Goal: Task Accomplishment & Management: Use online tool/utility

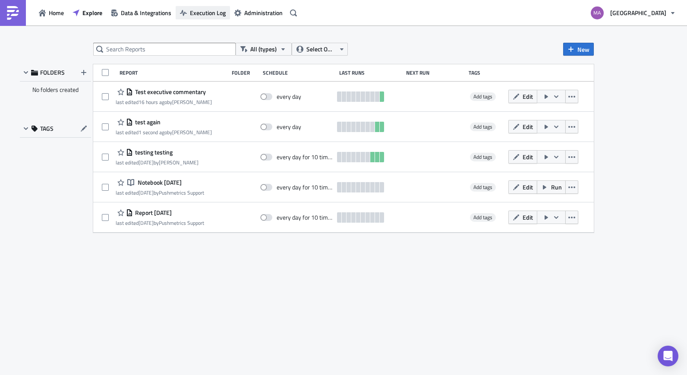
click at [215, 13] on span "Execution Log" at bounding box center [208, 12] width 36 height 9
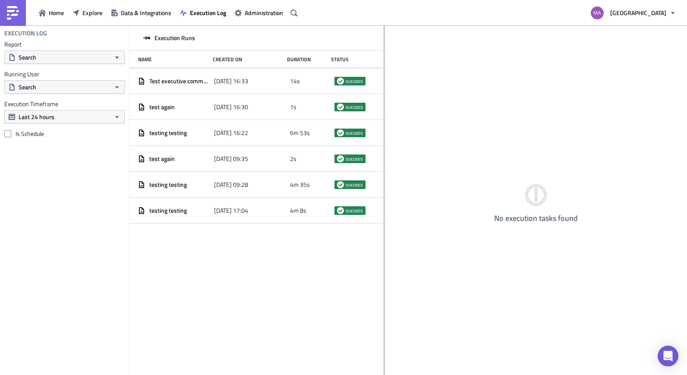
drag, startPoint x: 241, startPoint y: 80, endPoint x: 384, endPoint y: 93, distance: 143.0
click at [384, 93] on div at bounding box center [384, 200] width 1 height 351
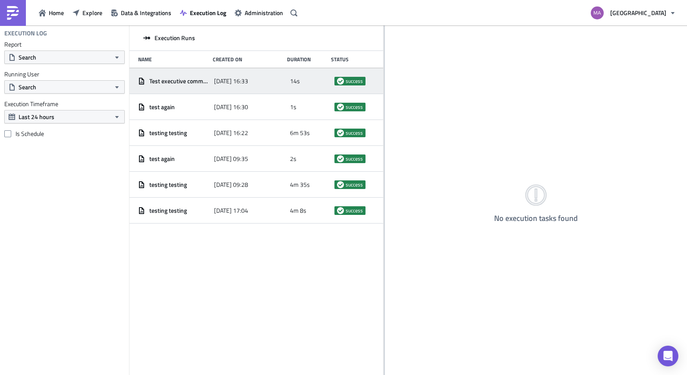
click at [248, 81] on span "[DATE] 16:33" at bounding box center [231, 81] width 34 height 8
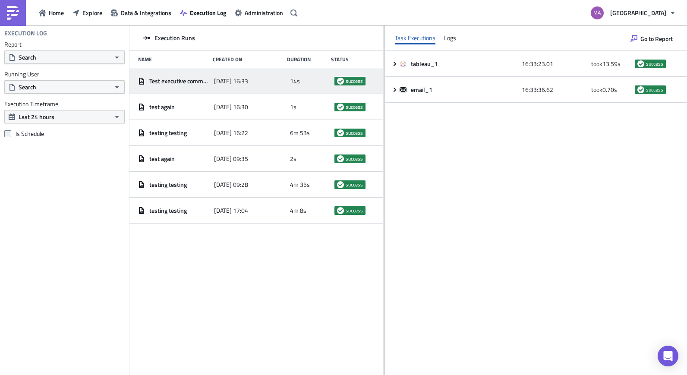
click at [9, 134] on span at bounding box center [7, 133] width 7 height 7
click at [9, 134] on input "Is Schedule" at bounding box center [9, 134] width 6 height 6
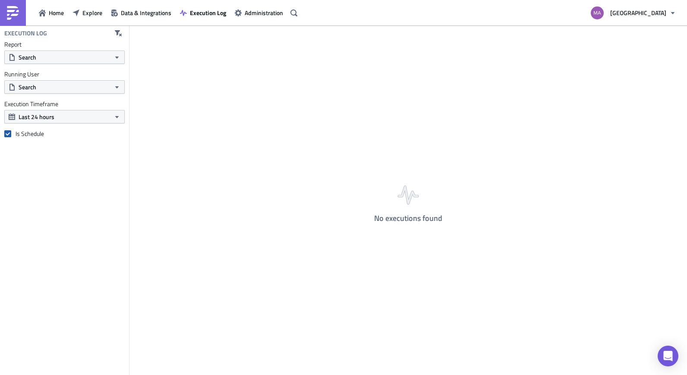
click at [7, 136] on span at bounding box center [7, 133] width 7 height 7
click at [7, 136] on input "Is Schedule" at bounding box center [9, 134] width 6 height 6
checkbox input "false"
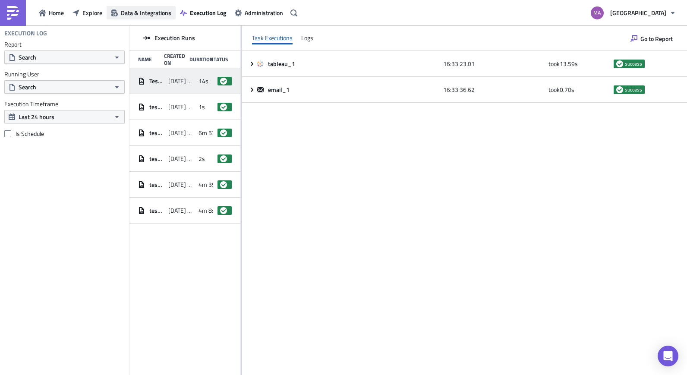
click at [111, 17] on button "Data & Integrations" at bounding box center [141, 12] width 69 height 13
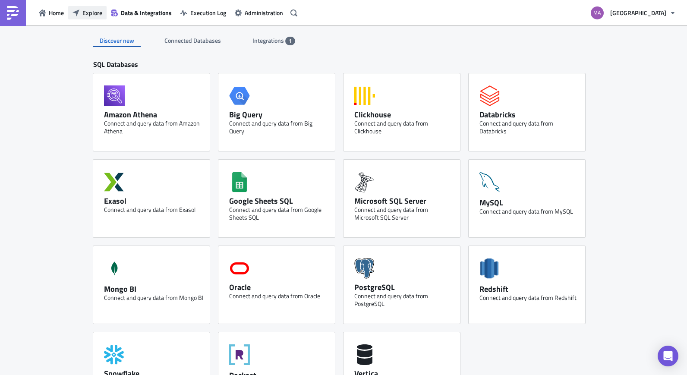
click at [90, 16] on span "Explore" at bounding box center [92, 12] width 20 height 9
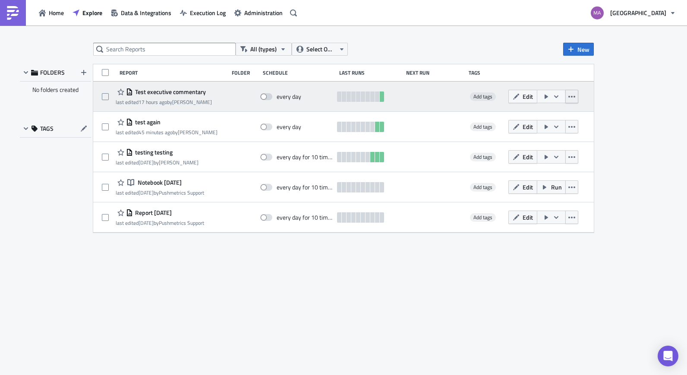
click at [573, 96] on icon "button" at bounding box center [571, 96] width 7 height 7
click at [559, 95] on icon "button" at bounding box center [556, 96] width 7 height 7
click at [574, 98] on icon "button" at bounding box center [571, 96] width 7 height 7
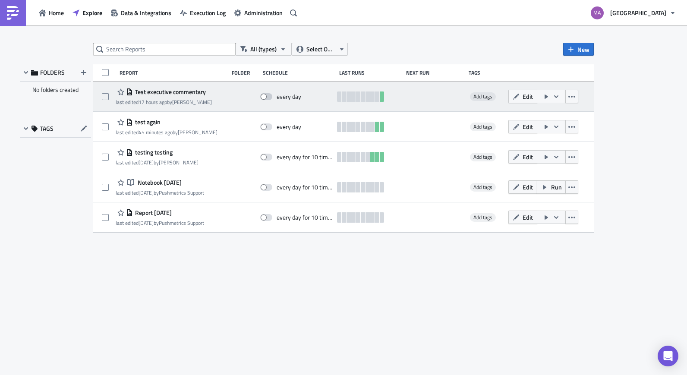
click at [267, 97] on span at bounding box center [266, 96] width 12 height 7
click at [267, 97] on input "checkbox" at bounding box center [265, 97] width 6 height 6
checkbox input "true"
click at [276, 106] on div "Test executive commentary last edited 17 hours ago by Marisa Quin every day Add…" at bounding box center [343, 97] width 501 height 30
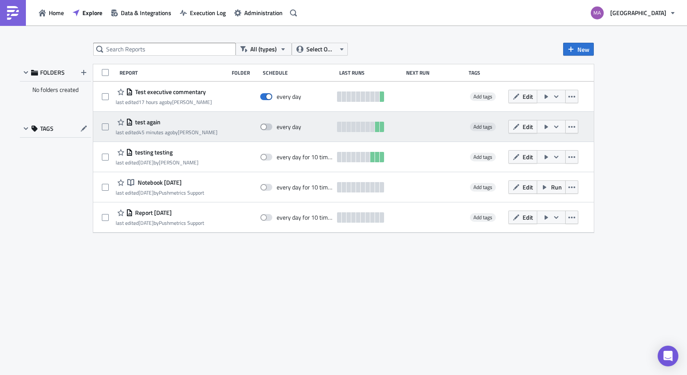
click at [270, 129] on span at bounding box center [266, 126] width 12 height 7
click at [268, 129] on input "checkbox" at bounding box center [265, 127] width 6 height 6
checkbox input "true"
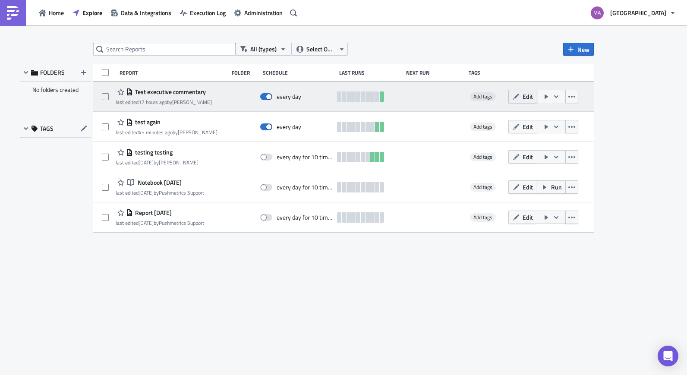
click at [528, 95] on span "Edit" at bounding box center [528, 96] width 10 height 9
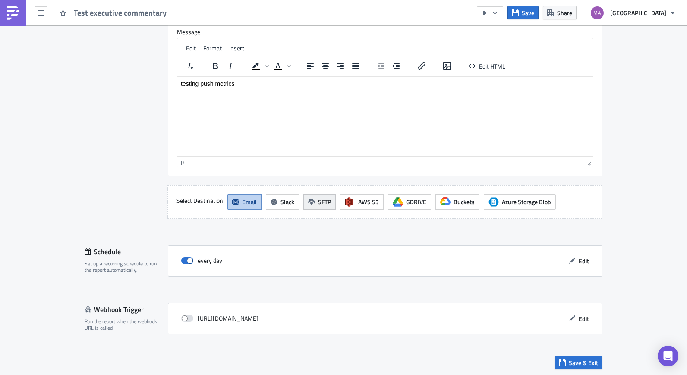
scroll to position [723, 0]
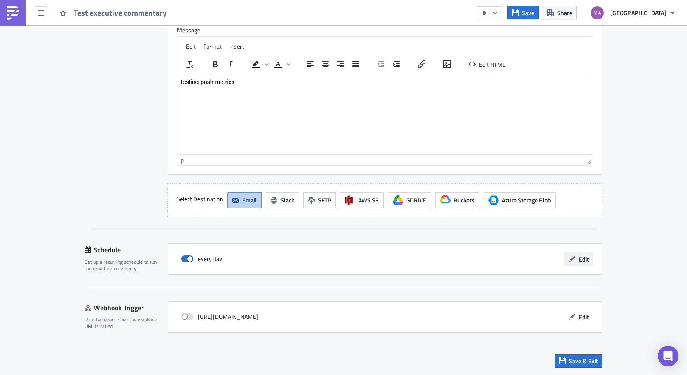
click at [581, 259] on span "Edit" at bounding box center [584, 259] width 10 height 9
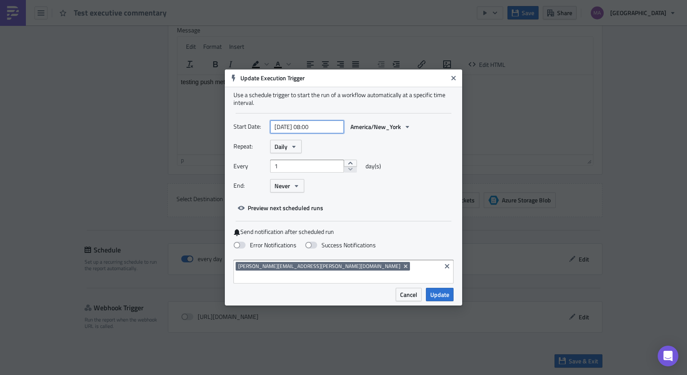
select select "7"
select select "2025"
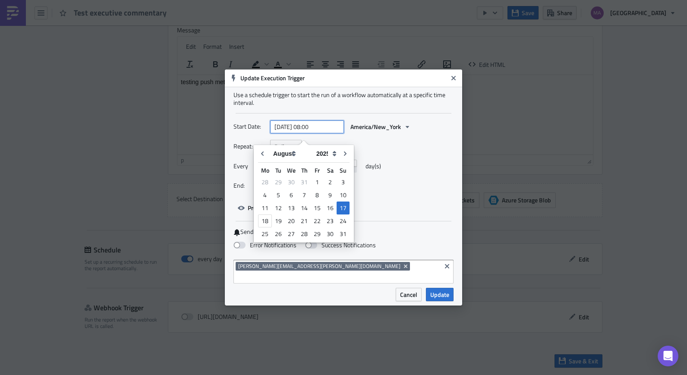
click at [326, 133] on input "2025-08-17 08:00" at bounding box center [307, 126] width 74 height 13
drag, startPoint x: 314, startPoint y: 133, endPoint x: 309, endPoint y: 133, distance: 5.3
click at [309, 133] on input "2025-08-17 08:00" at bounding box center [307, 126] width 74 height 13
type input "2025-08-17 10:00"
click at [422, 140] on div "Start Date: 2025-08-17 10:00 America/New_York" at bounding box center [344, 130] width 220 height 20
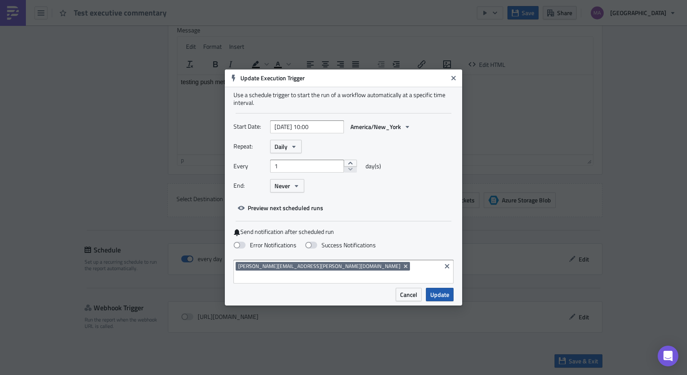
click at [439, 291] on span "Update" at bounding box center [439, 294] width 19 height 9
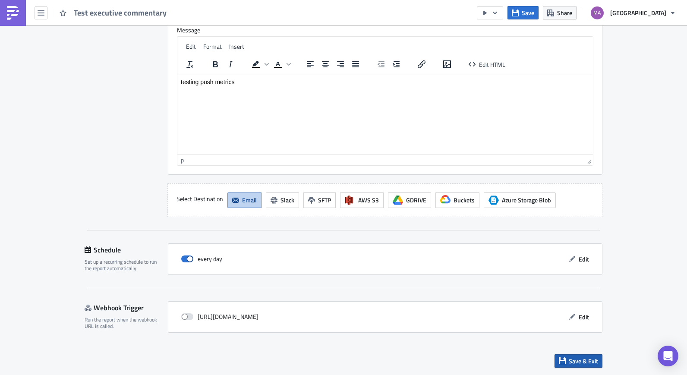
click at [570, 361] on span "Save & Exit" at bounding box center [583, 361] width 29 height 9
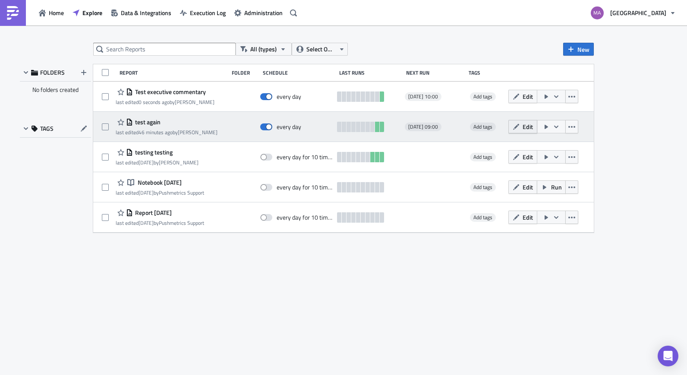
click at [525, 130] on span "Edit" at bounding box center [528, 126] width 10 height 9
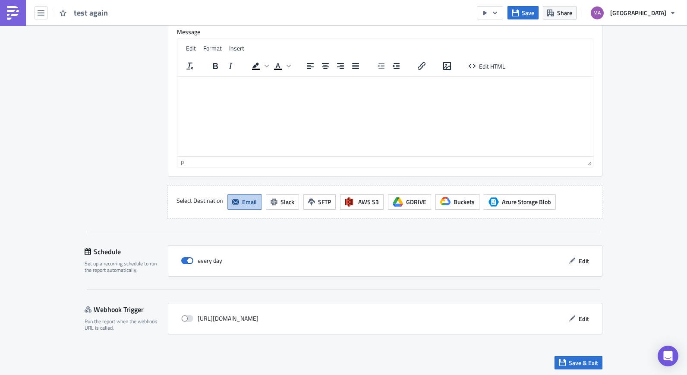
scroll to position [723, 0]
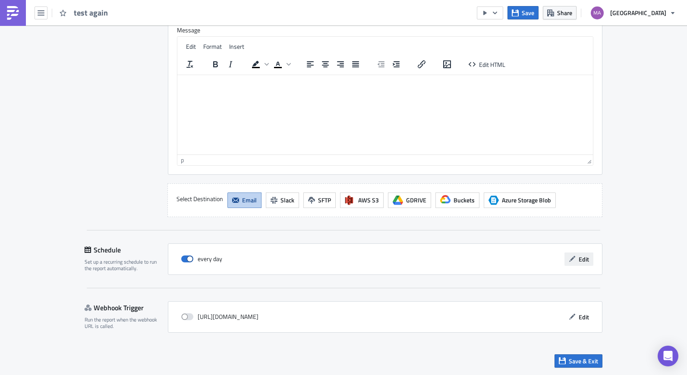
click at [581, 257] on span "Edit" at bounding box center [584, 259] width 10 height 9
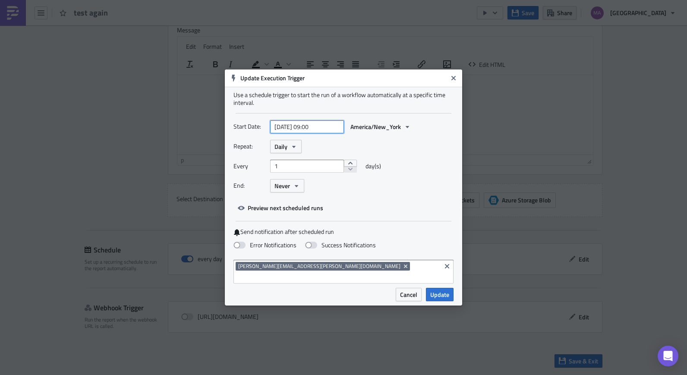
select select "7"
select select "2025"
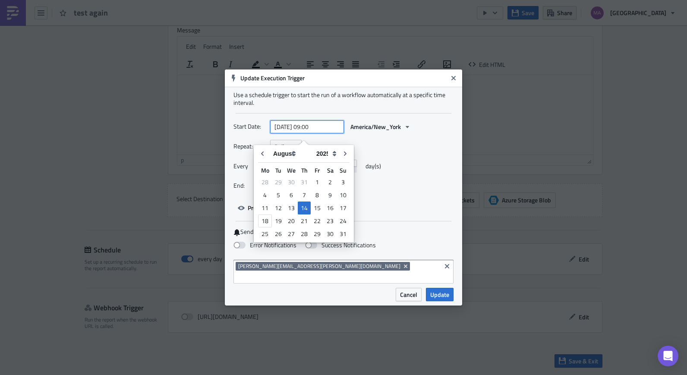
click at [314, 133] on input "2025-08-14 09:00" at bounding box center [307, 126] width 74 height 13
drag, startPoint x: 324, startPoint y: 133, endPoint x: 318, endPoint y: 134, distance: 6.6
click at [318, 133] on input "2025-08-14 09:00" at bounding box center [307, 126] width 74 height 13
type input "2025-08-14 09:45"
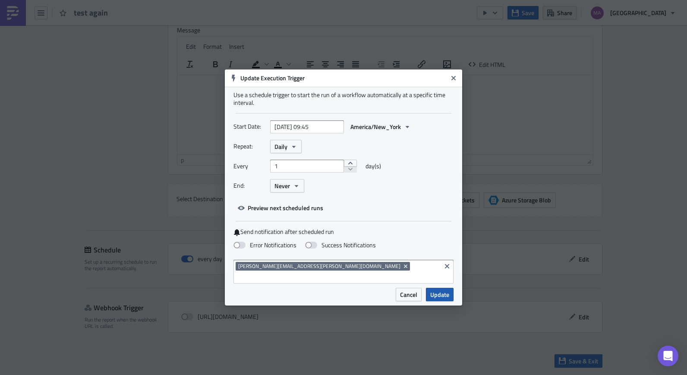
click at [448, 293] on span "Update" at bounding box center [439, 294] width 19 height 9
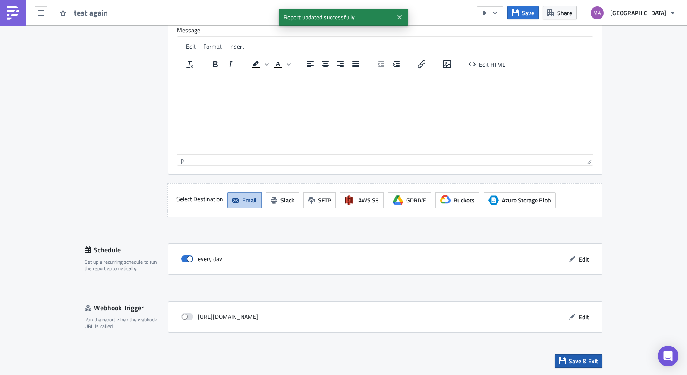
click at [581, 363] on span "Save & Exit" at bounding box center [583, 361] width 29 height 9
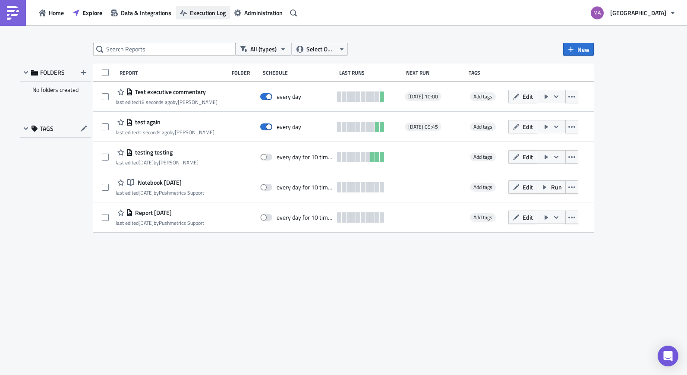
click at [207, 13] on span "Execution Log" at bounding box center [208, 12] width 36 height 9
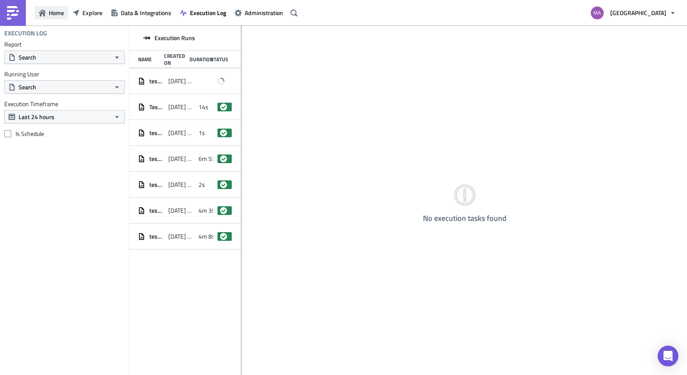
click at [49, 18] on button "Home" at bounding box center [52, 12] width 34 height 13
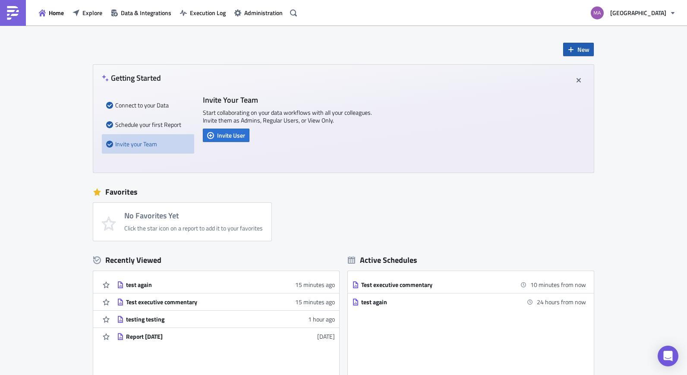
click at [580, 47] on span "New" at bounding box center [584, 49] width 12 height 9
click at [597, 68] on div "Report" at bounding box center [603, 71] width 57 height 9
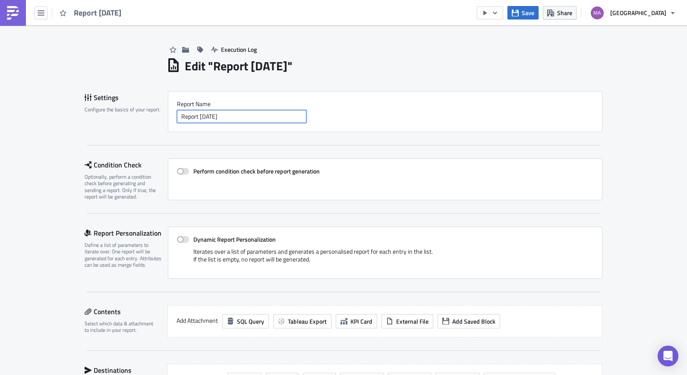
drag, startPoint x: 271, startPoint y: 122, endPoint x: 266, endPoint y: 109, distance: 13.8
click at [266, 109] on div "Report Nam﻿e Report 2025-08-18" at bounding box center [385, 111] width 417 height 23
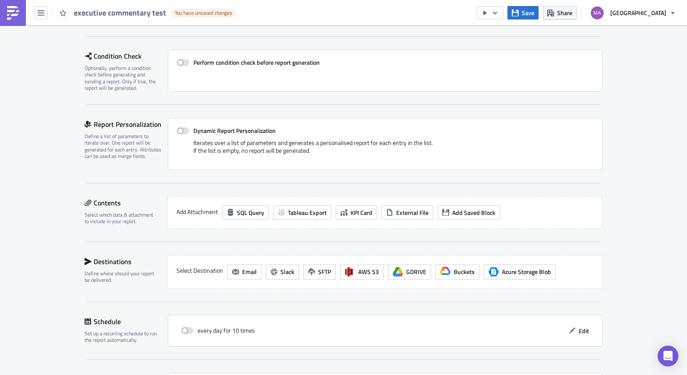
scroll to position [107, 0]
type input "executive commentary test"
click at [186, 133] on span at bounding box center [183, 132] width 12 height 7
click at [184, 133] on input "Dynamic Report Personalization" at bounding box center [182, 132] width 6 height 6
checkbox input "true"
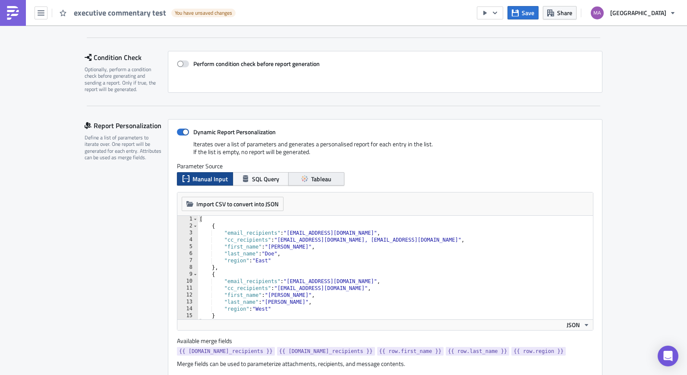
click at [316, 181] on span "Tableau" at bounding box center [321, 178] width 20 height 9
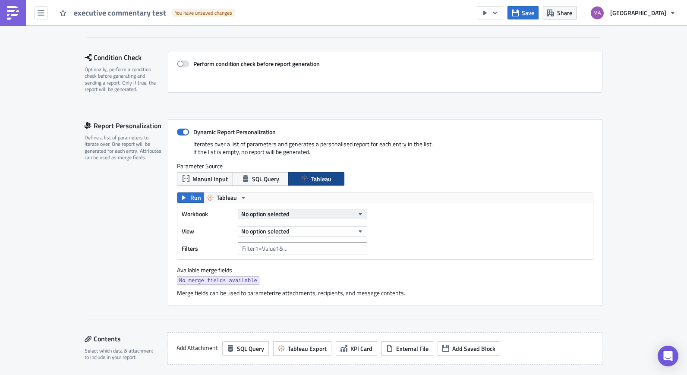
click at [270, 214] on span "No option selected" at bounding box center [265, 213] width 48 height 9
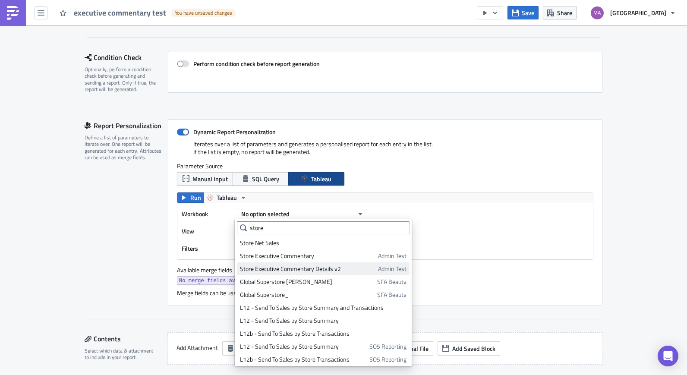
drag, startPoint x: 271, startPoint y: 243, endPoint x: 273, endPoint y: 263, distance: 19.9
click at [273, 263] on ul "Store Net Sales Store Executive Commentary Admin Test Store Executive Commentar…" at bounding box center [323, 298] width 173 height 129
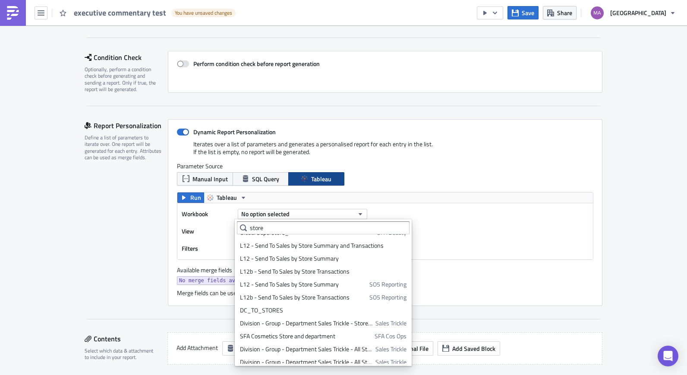
scroll to position [313, 0]
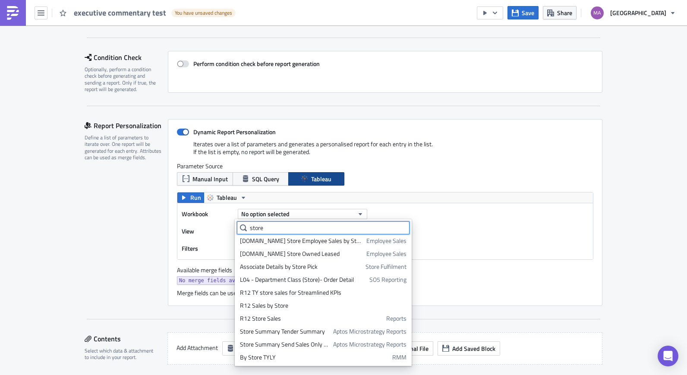
drag, startPoint x: 270, startPoint y: 228, endPoint x: 253, endPoint y: 226, distance: 16.5
click at [253, 226] on input "store" at bounding box center [323, 227] width 173 height 13
type input "s"
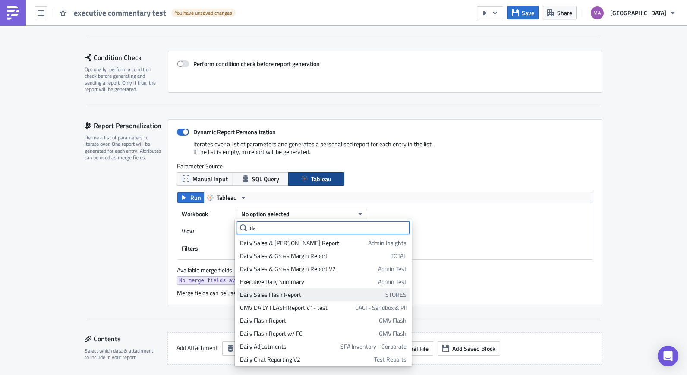
type input "da"
click at [268, 294] on div "Daily Sales Flash Report" at bounding box center [311, 294] width 142 height 9
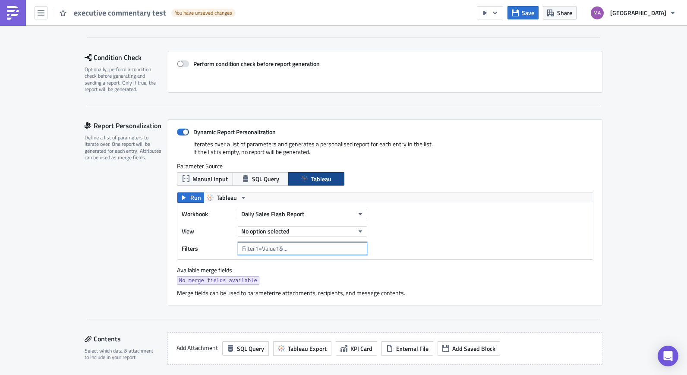
click at [264, 245] on input "text" at bounding box center [302, 248] width 129 height 13
click at [265, 236] on button "No option selected" at bounding box center [302, 231] width 129 height 10
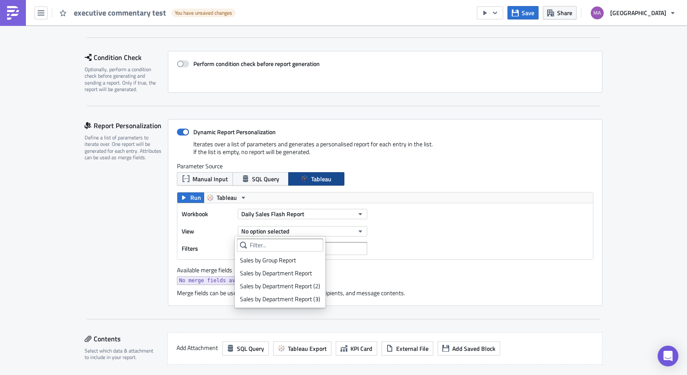
click at [444, 280] on div "No merge fields available" at bounding box center [385, 281] width 417 height 11
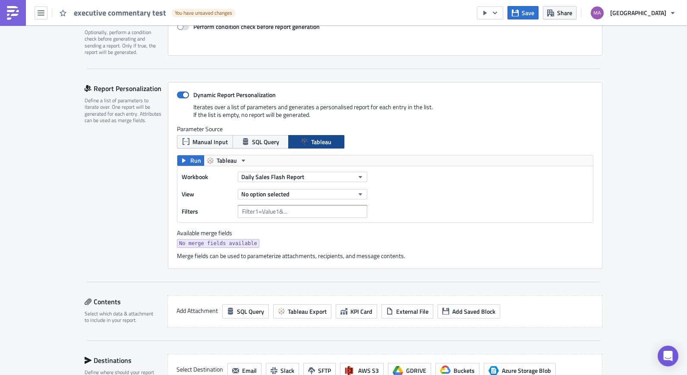
scroll to position [218, 0]
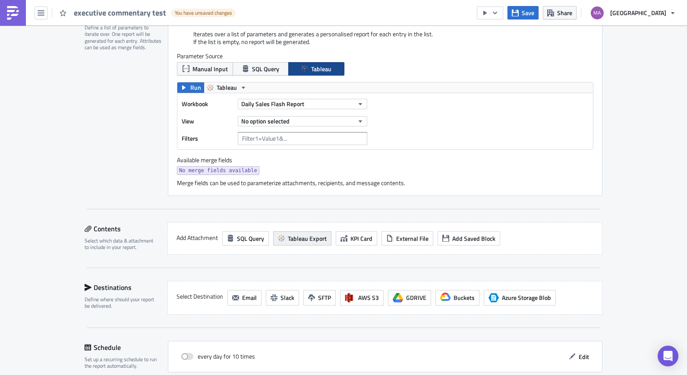
click at [302, 243] on button "Tableau Export" at bounding box center [302, 238] width 58 height 14
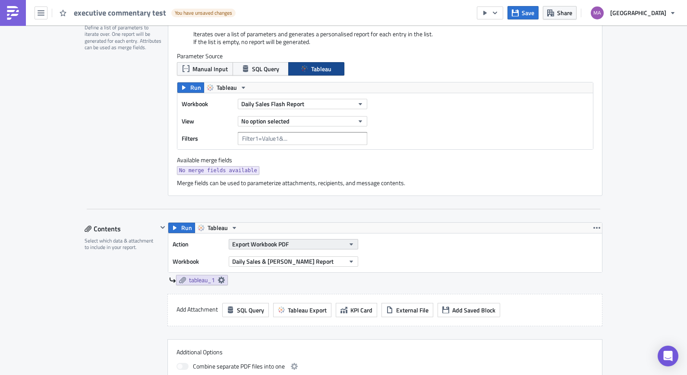
click at [280, 245] on span "Export Workbook PDF" at bounding box center [260, 244] width 57 height 9
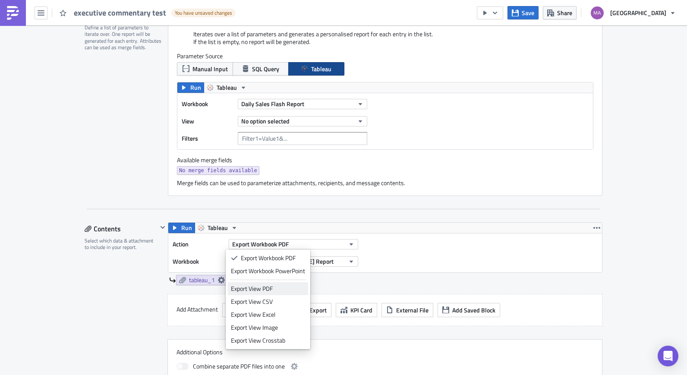
click at [275, 287] on div "Export View PDF" at bounding box center [268, 288] width 74 height 9
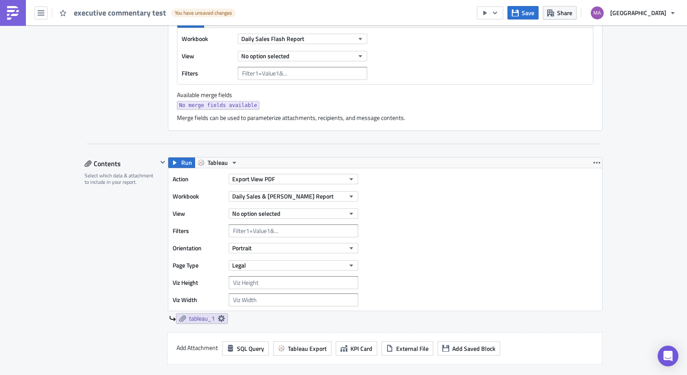
scroll to position [294, 0]
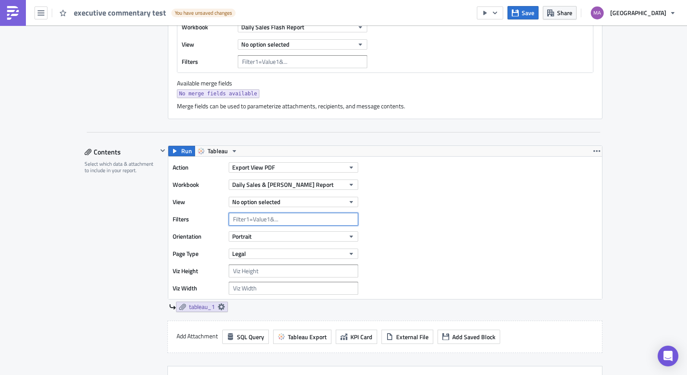
click at [303, 220] on input "text" at bounding box center [293, 219] width 129 height 13
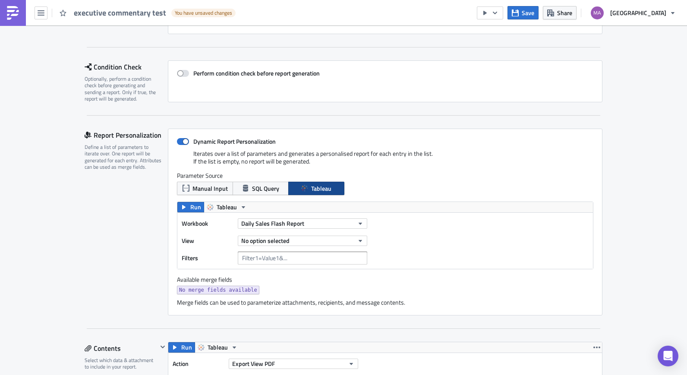
scroll to position [98, 0]
click at [183, 142] on span at bounding box center [183, 142] width 12 height 7
click at [183, 142] on input "Dynamic Report Personalization" at bounding box center [182, 142] width 6 height 6
checkbox input "false"
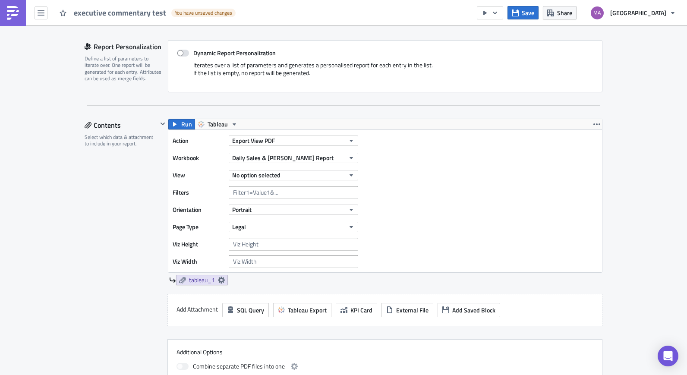
scroll to position [231, 0]
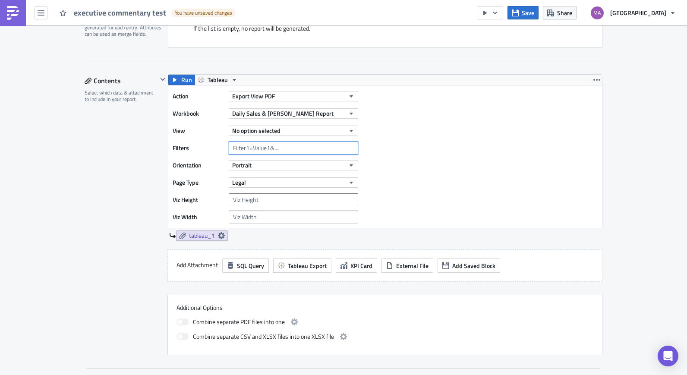
click at [271, 154] on input "text" at bounding box center [293, 148] width 129 height 13
type input "Store Number = 601"
click at [301, 134] on button "No option selected" at bounding box center [293, 131] width 129 height 10
click at [405, 147] on div "Action Export View PDF Workbook Daily Sales & Gross Magin Report View No option…" at bounding box center [385, 156] width 434 height 142
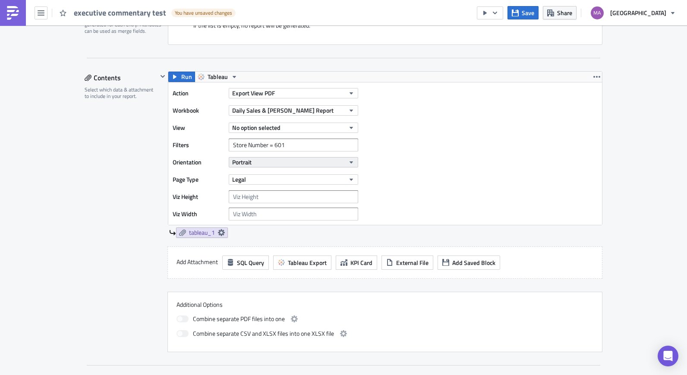
scroll to position [234, 0]
click at [261, 161] on button "Portrait" at bounding box center [293, 162] width 129 height 10
click at [262, 187] on div "Landscape" at bounding box center [267, 188] width 72 height 9
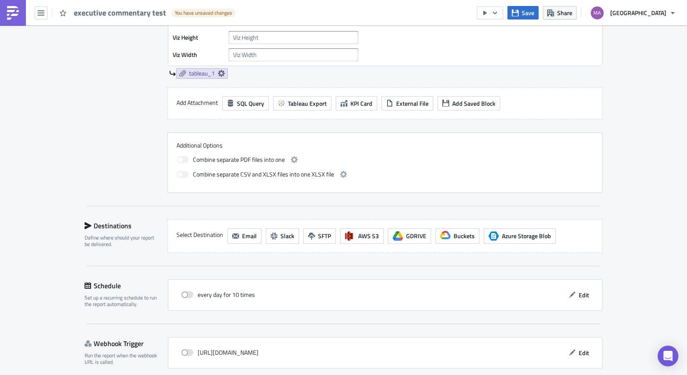
scroll to position [402, 0]
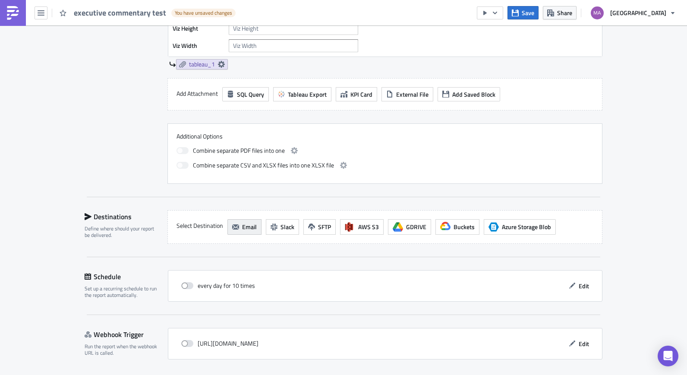
click at [237, 227] on button "Email" at bounding box center [244, 227] width 34 height 16
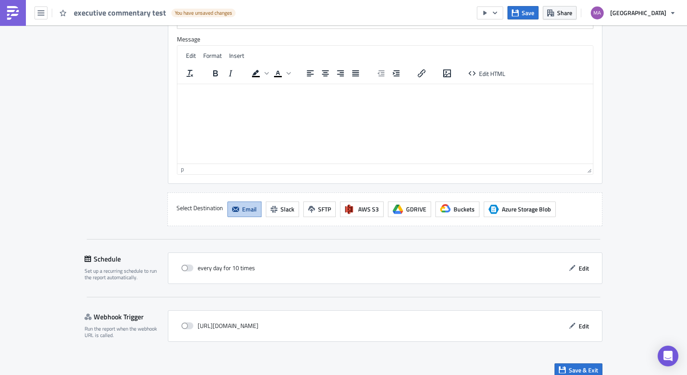
scroll to position [776, 0]
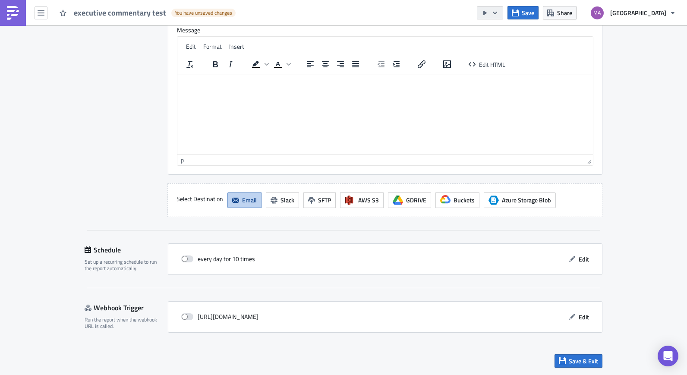
click at [499, 13] on icon "button" at bounding box center [495, 12] width 7 height 7
click at [504, 34] on div "Send Just to Me" at bounding box center [525, 34] width 67 height 9
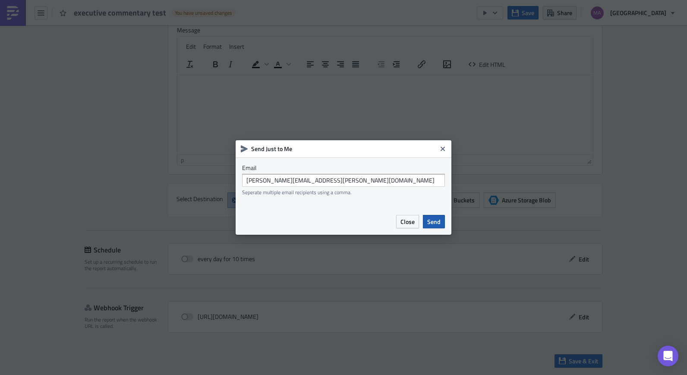
click at [436, 223] on span "Send" at bounding box center [433, 221] width 13 height 9
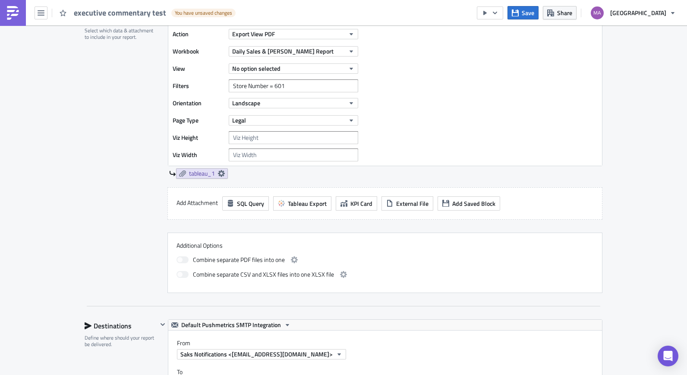
scroll to position [0, 0]
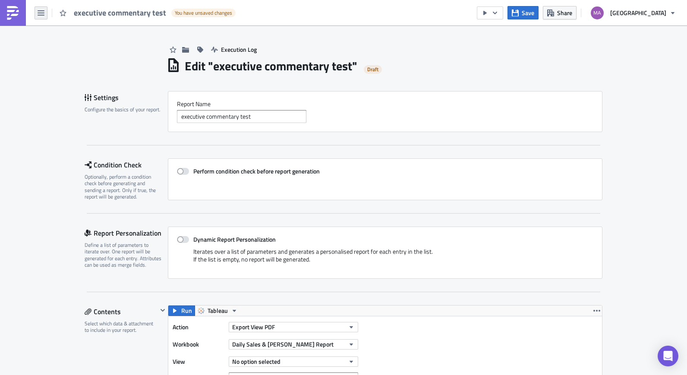
click at [46, 14] on div "executive commentary test You have unsaved changes" at bounding box center [120, 12] width 240 height 25
click at [44, 14] on button "button" at bounding box center [41, 12] width 13 height 13
click at [275, 236] on label "Dynamic Report Personalization" at bounding box center [385, 240] width 417 height 8
click at [184, 237] on input "Dynamic Report Personalization" at bounding box center [182, 240] width 6 height 6
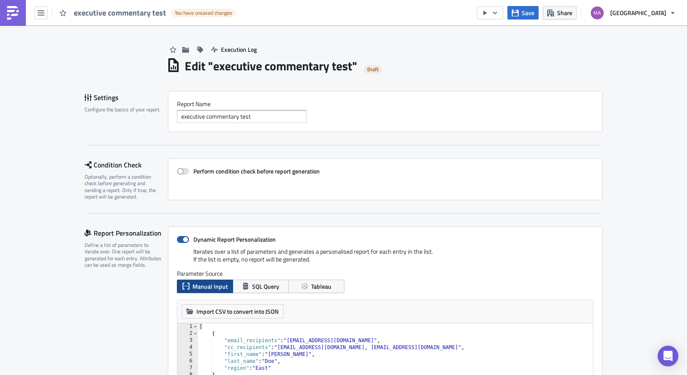
click at [184, 237] on span at bounding box center [183, 239] width 12 height 7
click at [184, 237] on input "Dynamic Report Personalization" at bounding box center [182, 240] width 6 height 6
checkbox input "false"
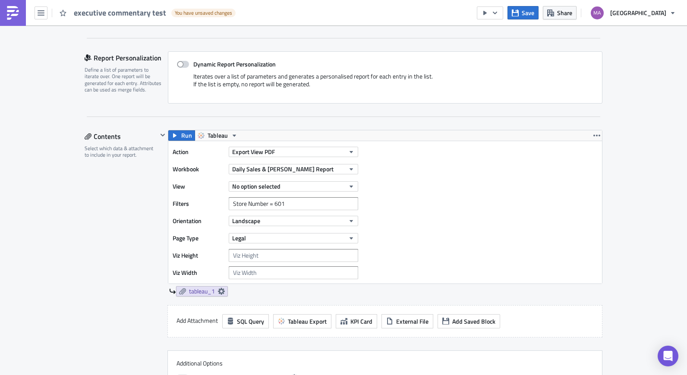
scroll to position [176, 0]
click at [296, 205] on input "Store Number = 601" at bounding box center [293, 202] width 129 height 13
click at [271, 205] on input "Store Number = 601" at bounding box center [293, 202] width 129 height 13
drag, startPoint x: 292, startPoint y: 204, endPoint x: 181, endPoint y: 202, distance: 111.4
click at [181, 202] on div "Filters Store Number = 601" at bounding box center [268, 202] width 190 height 13
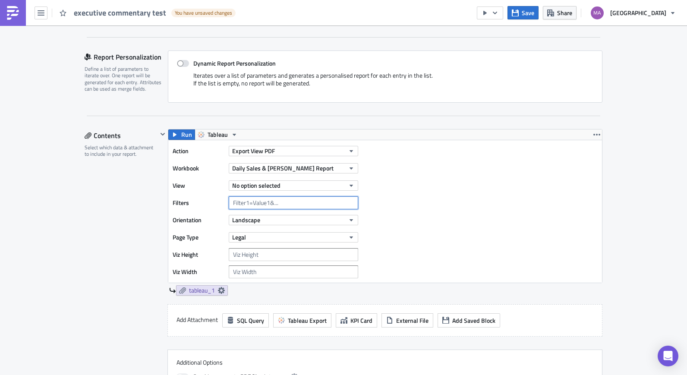
type input "s"
type input "StoreNumber=601"
click at [443, 199] on div "Action Export View PDF Workbook Daily Sales & Gross Magin Report View No option…" at bounding box center [385, 211] width 434 height 142
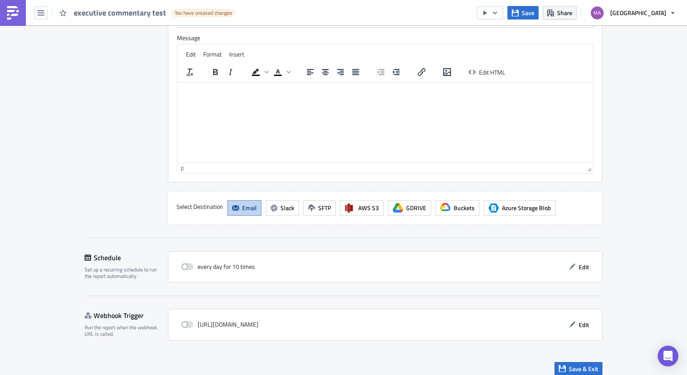
scroll to position [776, 0]
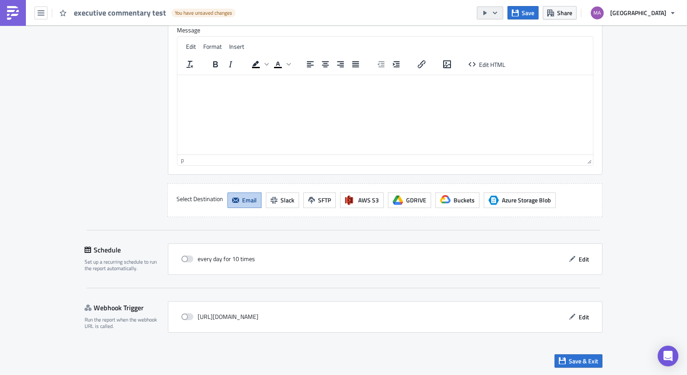
click at [499, 14] on icon "button" at bounding box center [495, 12] width 7 height 7
click at [504, 47] on div "Run Report" at bounding box center [525, 47] width 67 height 9
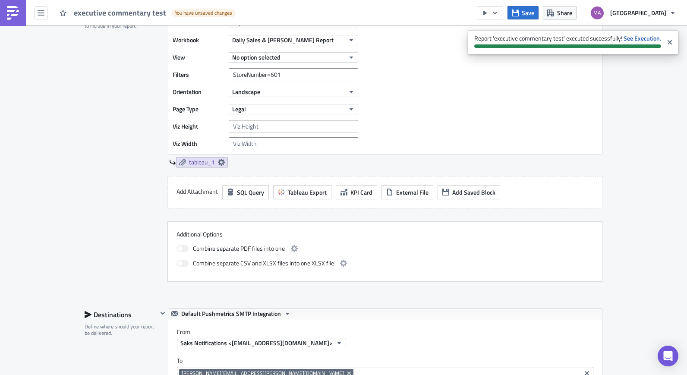
scroll to position [178, 0]
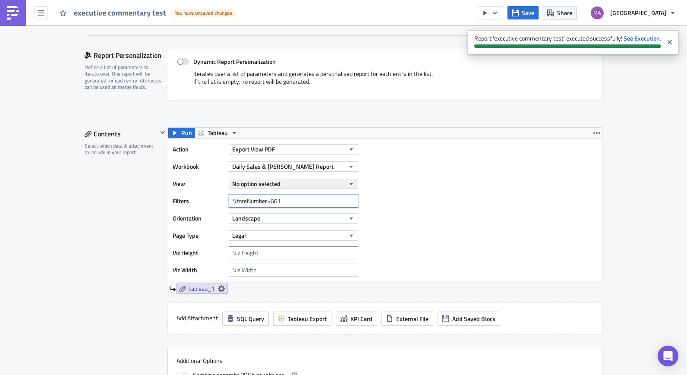
drag, startPoint x: 285, startPoint y: 201, endPoint x: 266, endPoint y: 174, distance: 32.6
click at [265, 179] on div "Action Export View PDF Workbook Daily Sales & Gross Magin Report View No option…" at bounding box center [268, 210] width 190 height 134
click at [515, 197] on div "Action Export View PDF Workbook Daily Sales & Gross Magin Report View No option…" at bounding box center [385, 210] width 434 height 142
click at [327, 189] on button "No option selected" at bounding box center [293, 184] width 129 height 10
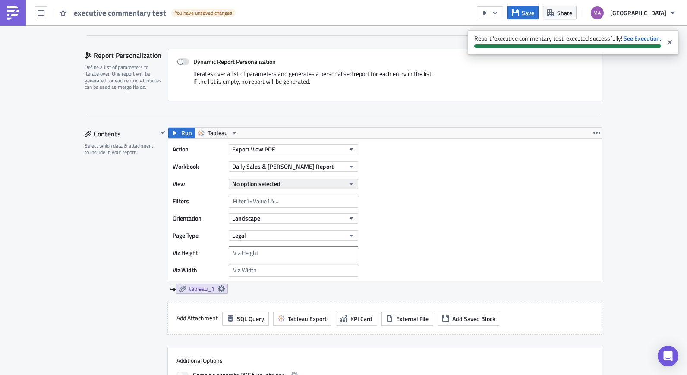
click at [327, 189] on button "No option selected" at bounding box center [293, 184] width 129 height 10
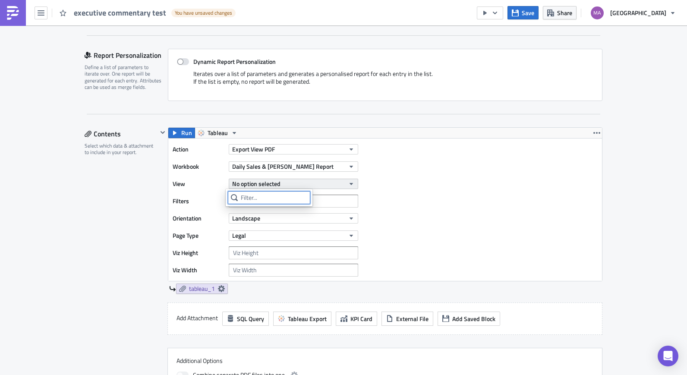
type input "f"
click at [488, 206] on div "Action Export View PDF Workbook Daily Sales & Gross Magin Report View No option…" at bounding box center [385, 210] width 434 height 142
click at [194, 287] on span "tableau_1" at bounding box center [202, 289] width 26 height 8
click at [449, 270] on div "Action Export View PDF Workbook Daily Sales & Gross Magin Report View No option…" at bounding box center [385, 210] width 434 height 142
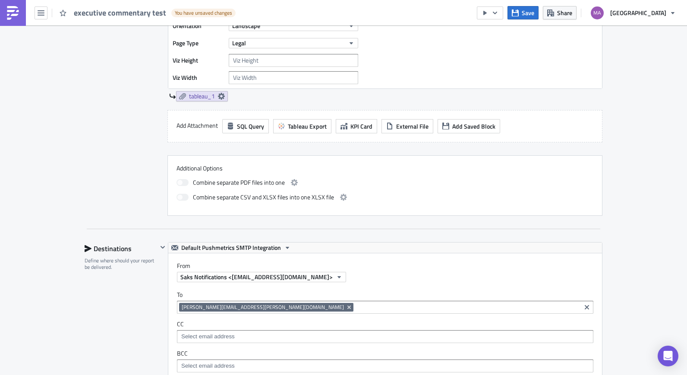
scroll to position [373, 0]
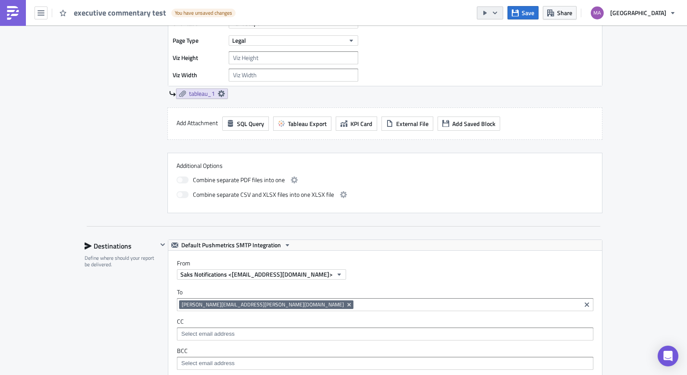
click at [503, 15] on button "button" at bounding box center [490, 12] width 26 height 13
click at [526, 49] on div "Run Report" at bounding box center [525, 47] width 67 height 9
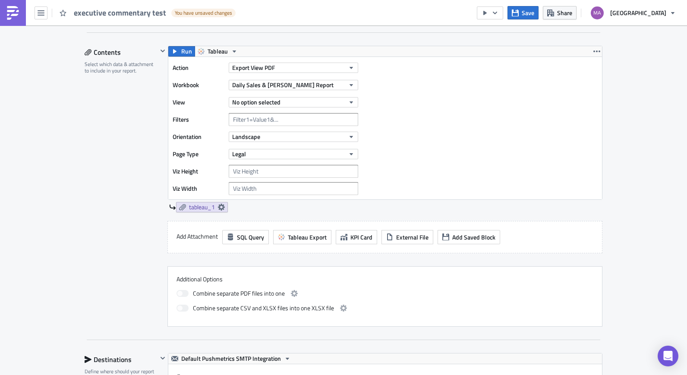
scroll to position [259, 0]
click at [338, 102] on button "No option selected" at bounding box center [293, 103] width 129 height 10
click at [324, 83] on button "Daily Sales & Gross Magin Report" at bounding box center [293, 86] width 129 height 10
click at [327, 69] on button "Export View PDF" at bounding box center [293, 68] width 129 height 10
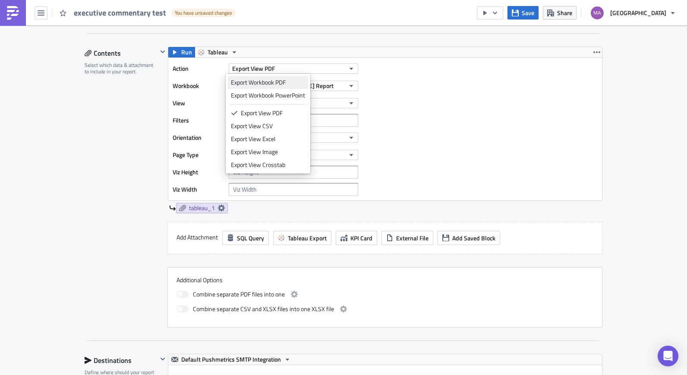
click at [305, 82] on div "Export Workbook PDF" at bounding box center [268, 82] width 74 height 9
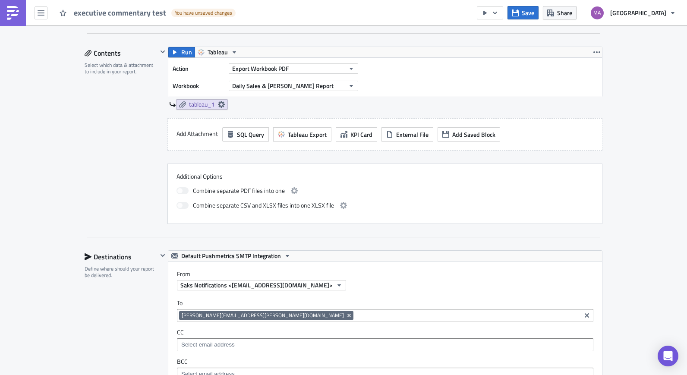
click at [183, 191] on span at bounding box center [183, 190] width 12 height 7
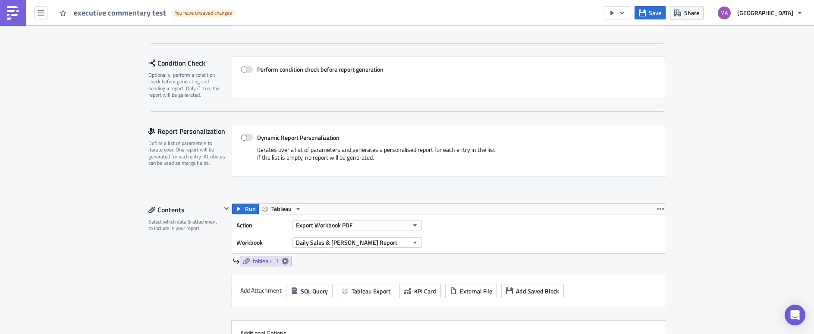
scroll to position [0, 0]
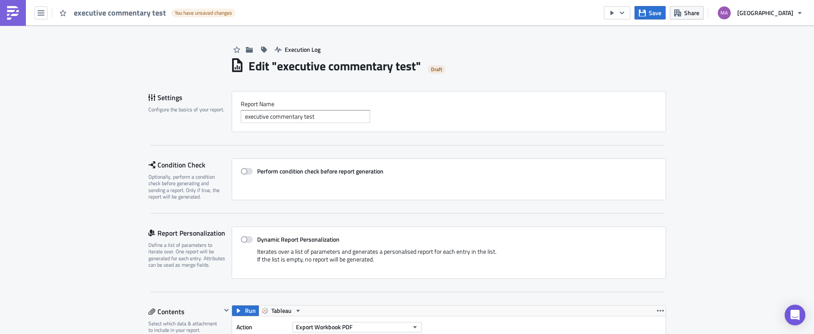
click at [9, 13] on img at bounding box center [13, 13] width 14 height 14
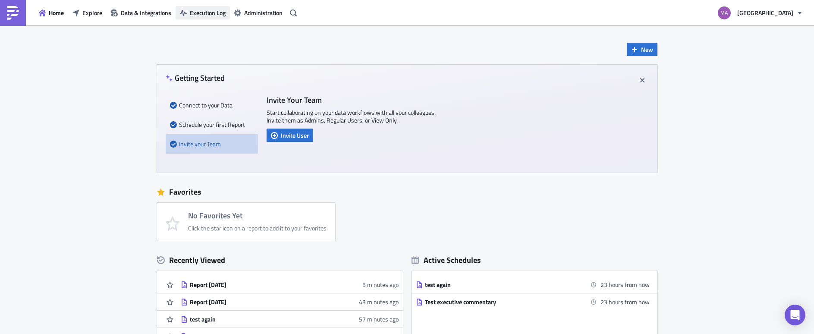
click at [202, 13] on span "Execution Log" at bounding box center [208, 12] width 36 height 9
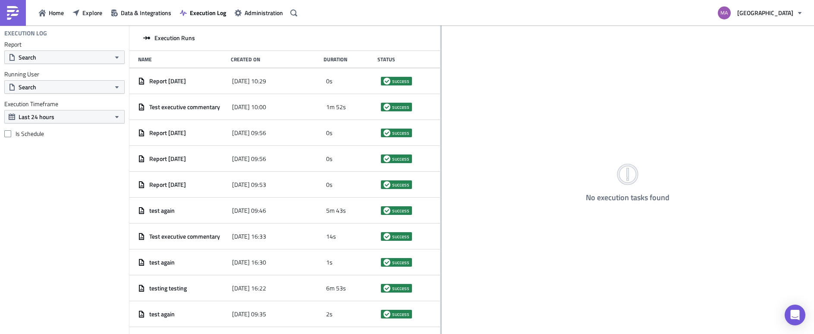
drag, startPoint x: 266, startPoint y: 80, endPoint x: 441, endPoint y: 84, distance: 174.4
click at [441, 84] on div at bounding box center [441, 180] width 1 height 310
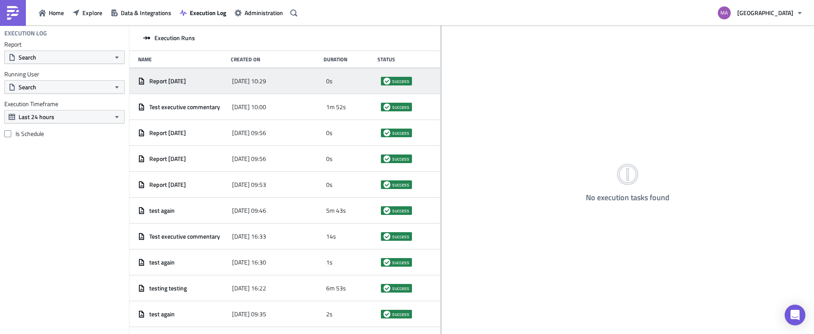
click at [266, 79] on span "2025-08-18 10:29" at bounding box center [249, 81] width 34 height 8
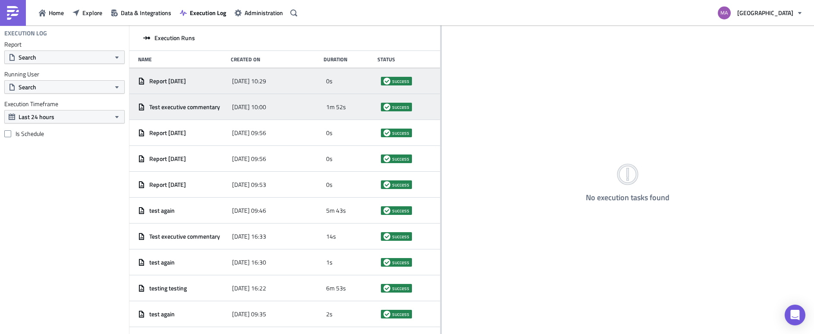
click at [306, 106] on div "2025-08-18 10:00" at bounding box center [277, 107] width 90 height 16
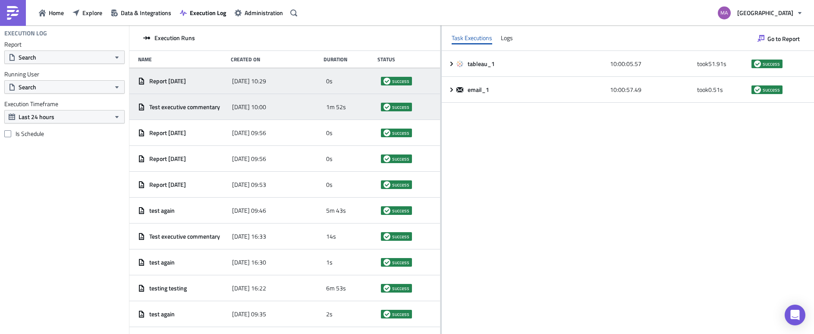
click at [293, 82] on div "2025-08-18 10:29" at bounding box center [277, 81] width 90 height 16
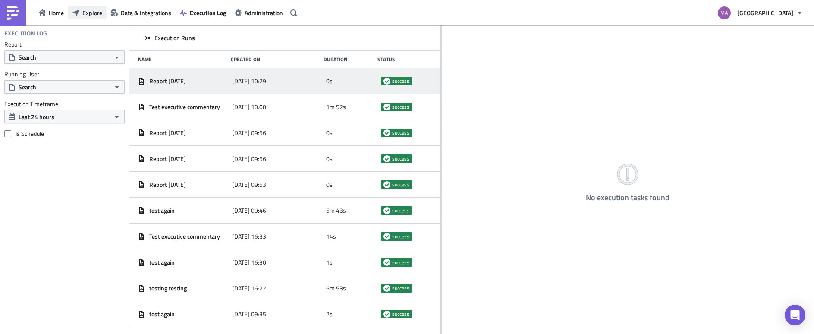
click at [94, 13] on span "Explore" at bounding box center [92, 12] width 20 height 9
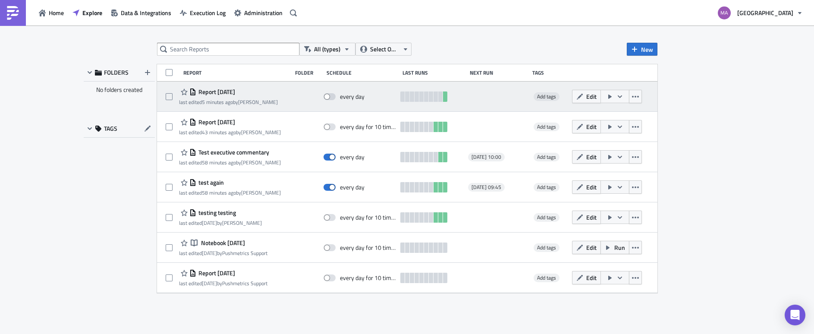
click at [235, 92] on span "Report [DATE]" at bounding box center [215, 92] width 39 height 8
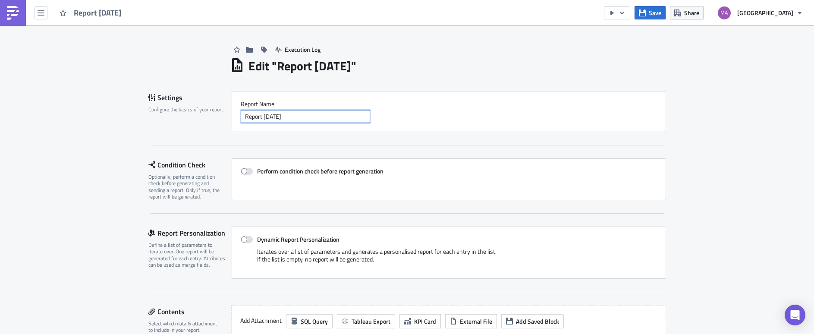
drag, startPoint x: 309, startPoint y: 120, endPoint x: 252, endPoint y: 98, distance: 61.7
click at [252, 98] on div "Report Nam﻿e Report 2025-08-18" at bounding box center [449, 111] width 435 height 41
type input "d"
type input "s"
type input "Daily Sales Flash"
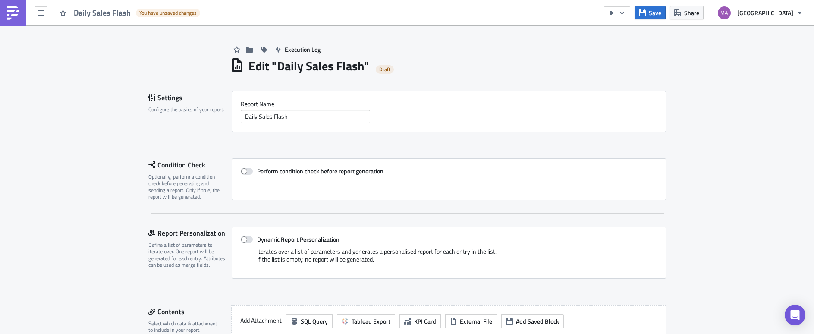
click at [17, 12] on img at bounding box center [13, 13] width 14 height 14
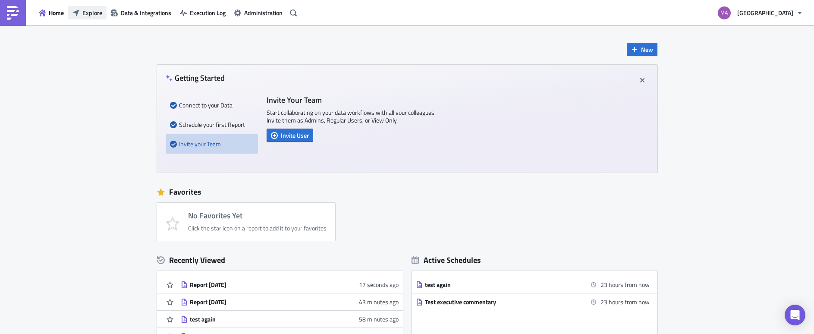
click at [90, 13] on span "Explore" at bounding box center [92, 12] width 20 height 9
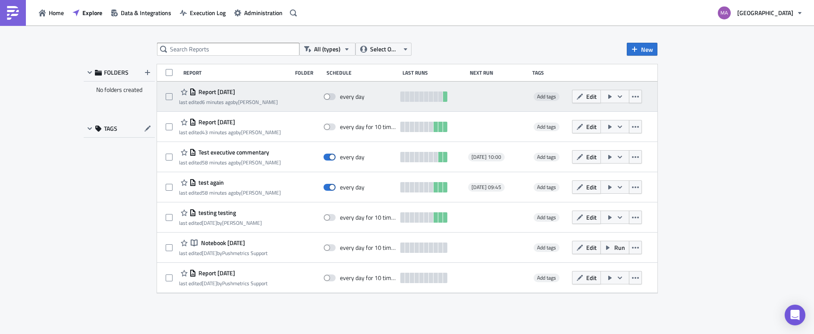
click at [229, 88] on span "Report [DATE]" at bounding box center [215, 92] width 39 height 8
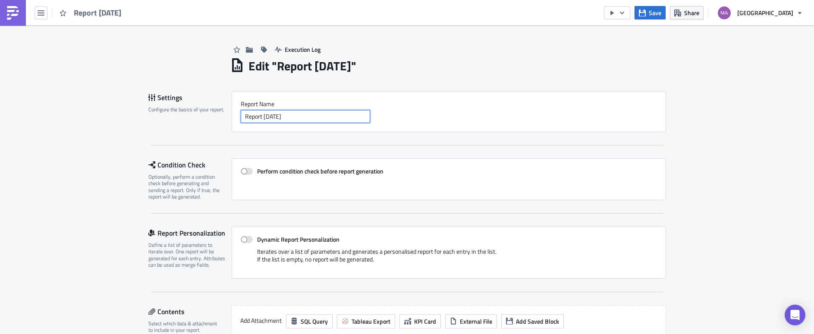
drag, startPoint x: 316, startPoint y: 118, endPoint x: 292, endPoint y: 84, distance: 42.0
click at [305, 101] on div "Report Nam﻿e Report 2025-08-18" at bounding box center [449, 111] width 417 height 23
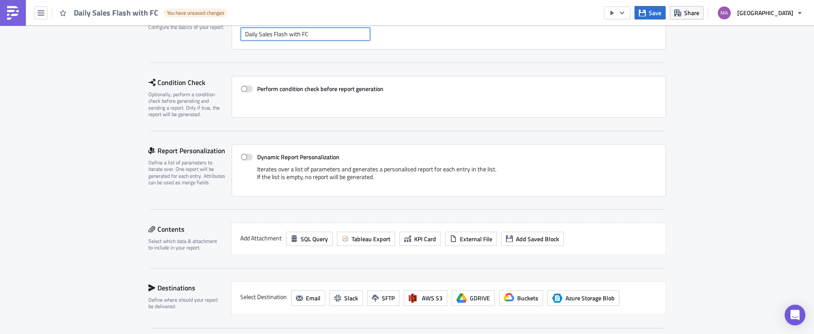
scroll to position [221, 0]
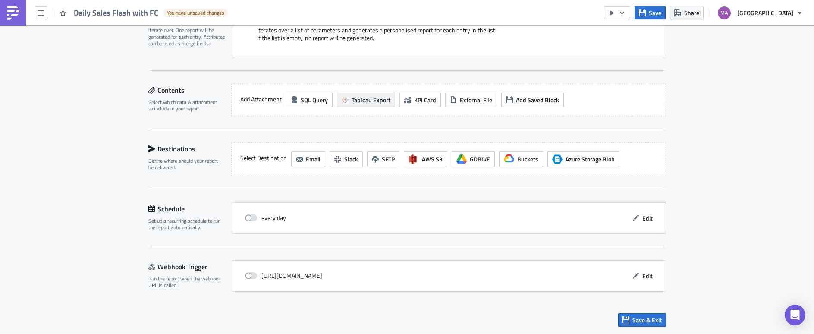
type input "Daily Sales Flash with FC"
click at [363, 94] on button "Tableau Export" at bounding box center [366, 100] width 58 height 14
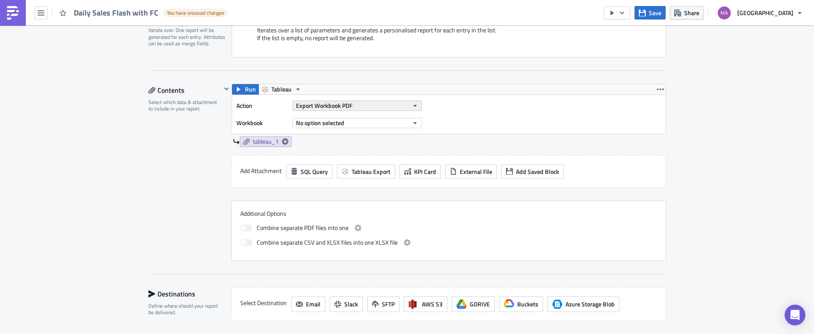
click at [335, 107] on span "Export Workbook PDF" at bounding box center [324, 105] width 57 height 9
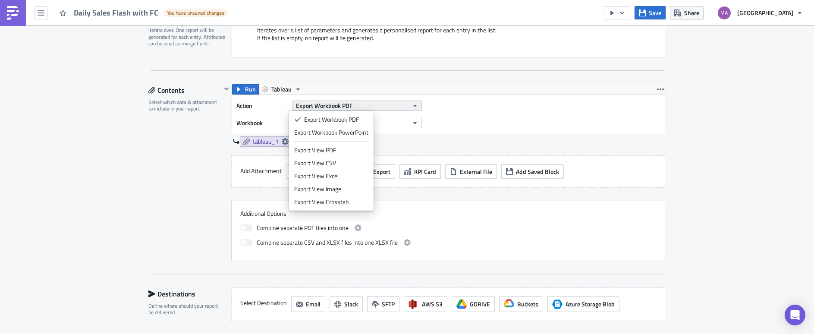
click at [335, 107] on span "Export Workbook PDF" at bounding box center [324, 105] width 57 height 9
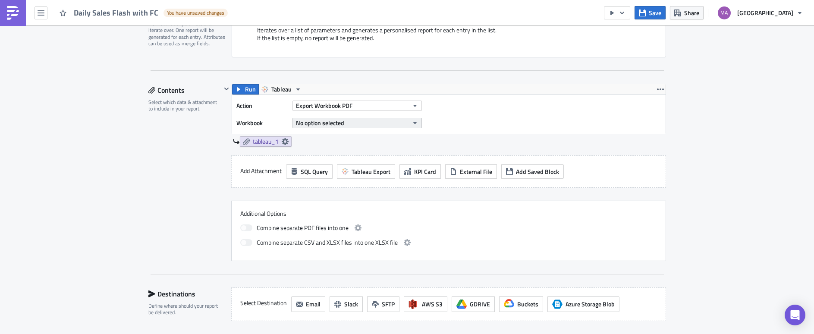
click at [346, 120] on button "No option selected" at bounding box center [357, 123] width 129 height 10
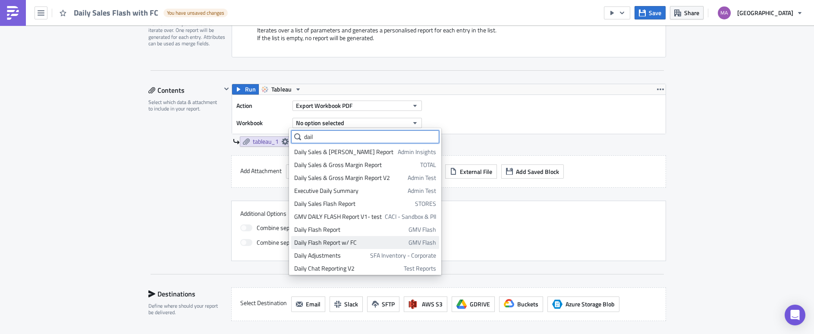
type input "dail"
click at [333, 243] on div "Daily Flash Report w/ FC" at bounding box center [349, 242] width 111 height 9
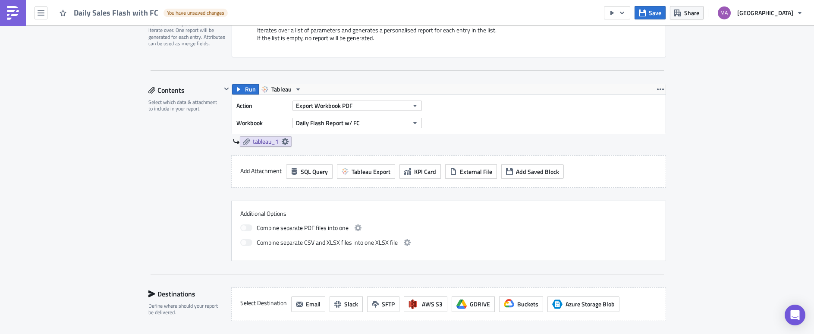
click at [312, 201] on div "Additional Options Combine separate PDF files into one Combine separate CSV and…" at bounding box center [448, 231] width 435 height 60
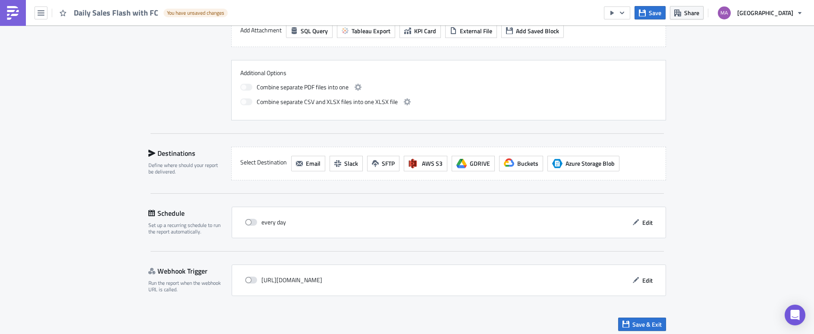
scroll to position [366, 0]
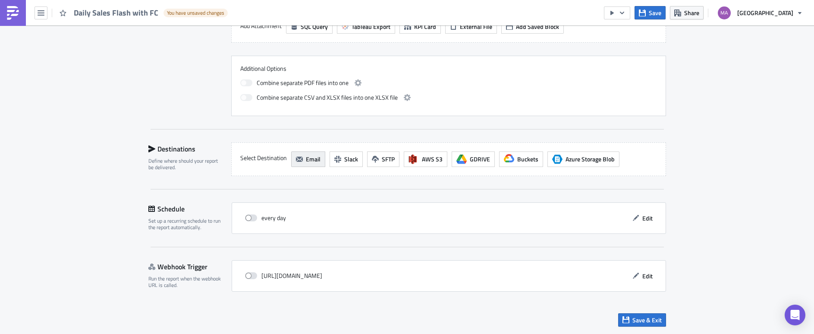
click at [310, 159] on span "Email" at bounding box center [313, 159] width 15 height 9
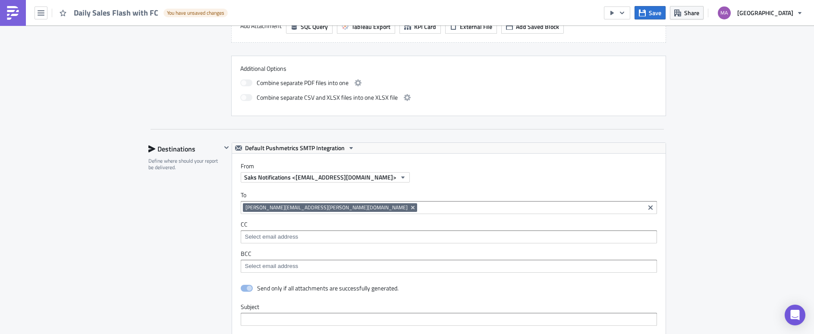
scroll to position [0, 0]
click at [420, 210] on input at bounding box center [531, 207] width 223 height 9
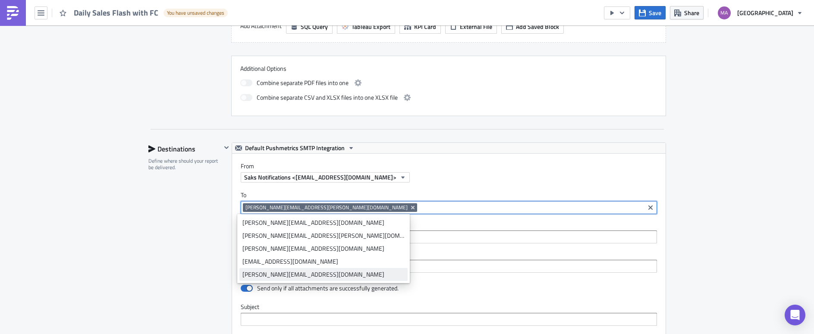
click at [278, 274] on div "siddesh.s@saks.com" at bounding box center [324, 274] width 162 height 9
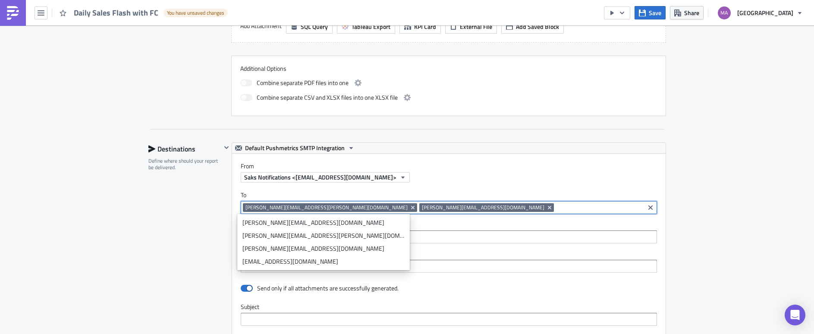
click at [204, 246] on div "Destinations Define where should your report be delivered." at bounding box center [184, 332] width 73 height 381
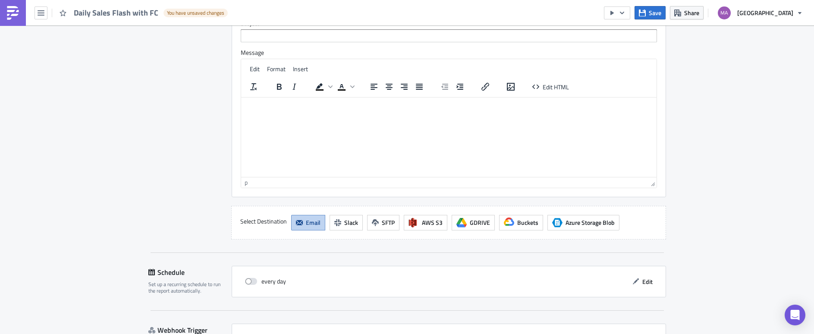
scroll to position [699, 0]
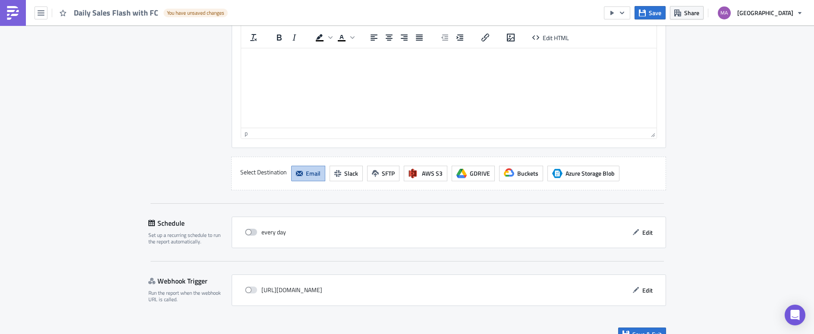
click at [253, 231] on span at bounding box center [251, 232] width 12 height 7
click at [253, 231] on input "checkbox" at bounding box center [250, 233] width 6 height 6
checkbox input "true"
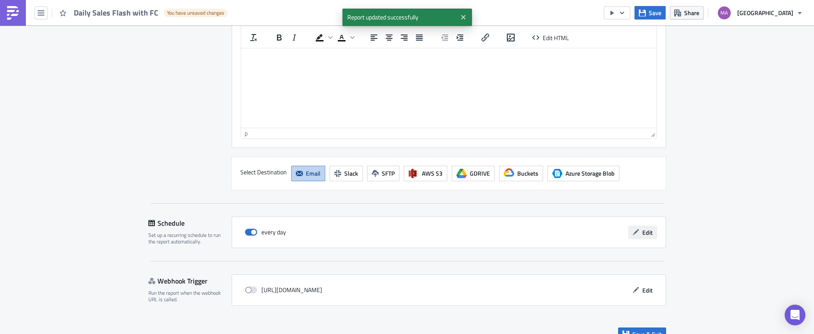
click at [648, 230] on span "Edit" at bounding box center [648, 232] width 10 height 9
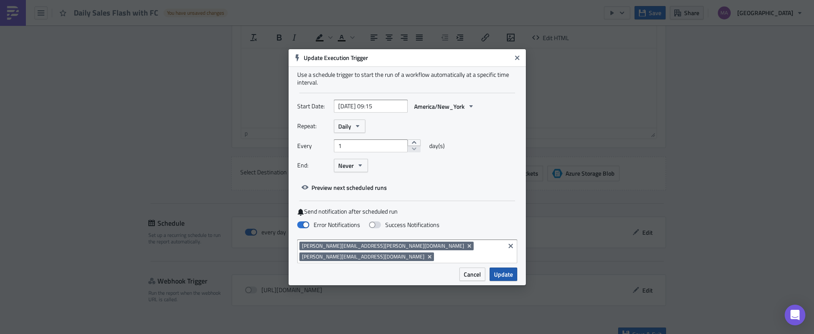
click at [509, 272] on span "Update" at bounding box center [503, 274] width 19 height 9
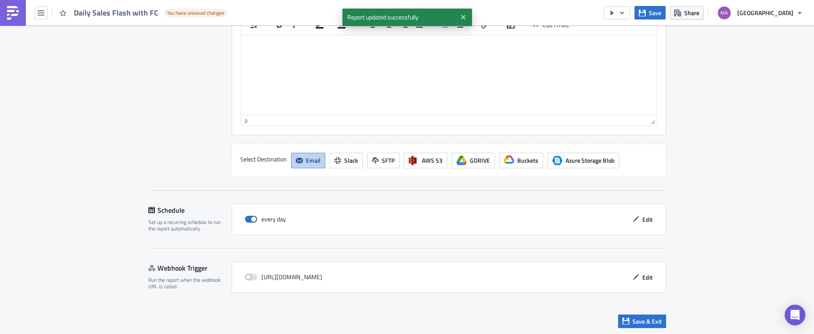
scroll to position [713, 0]
click at [635, 318] on span "Save & Exit" at bounding box center [647, 320] width 29 height 9
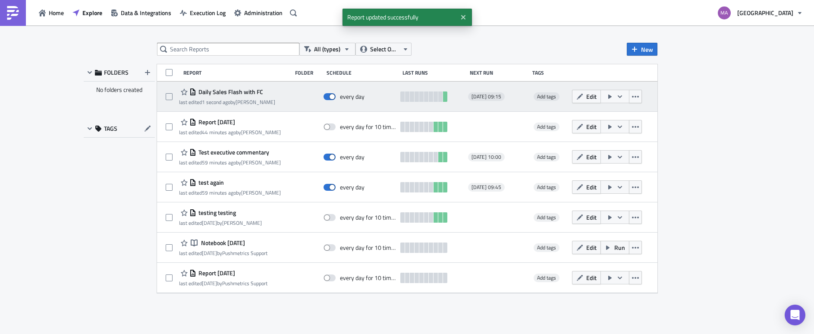
click at [611, 97] on icon "button" at bounding box center [610, 96] width 7 height 7
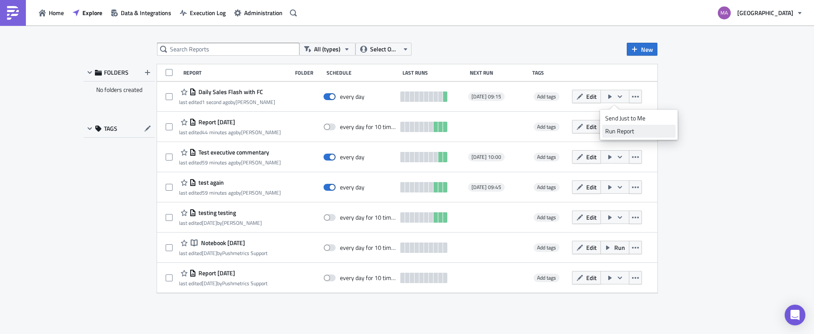
click at [612, 129] on div "Run Report" at bounding box center [639, 131] width 67 height 9
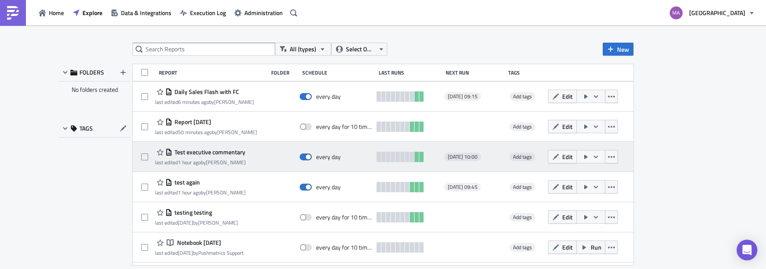
click at [208, 153] on span "Test executive commentary" at bounding box center [208, 152] width 73 height 8
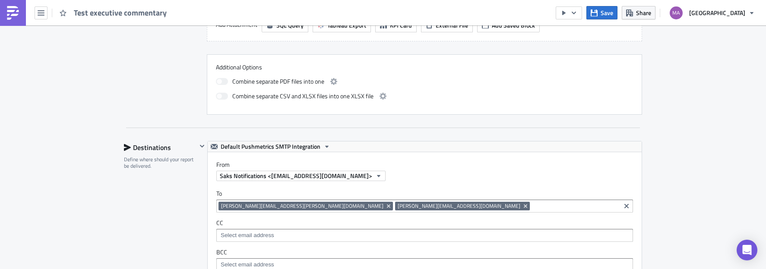
scroll to position [255, 0]
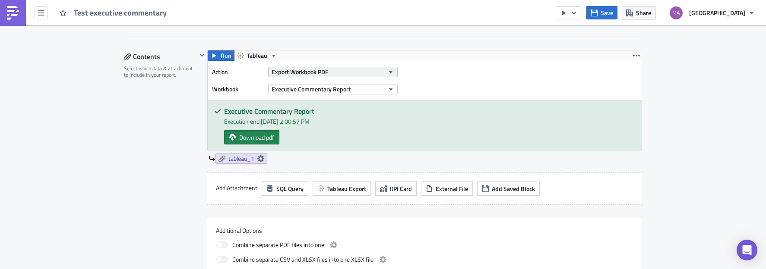
click at [328, 70] on button "Export Workbook PDF" at bounding box center [332, 72] width 129 height 10
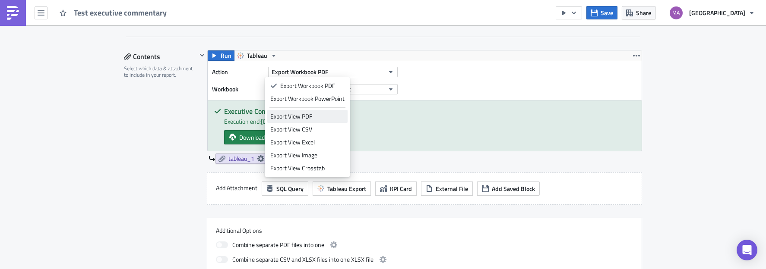
click at [318, 119] on div "Export View PDF" at bounding box center [307, 116] width 74 height 9
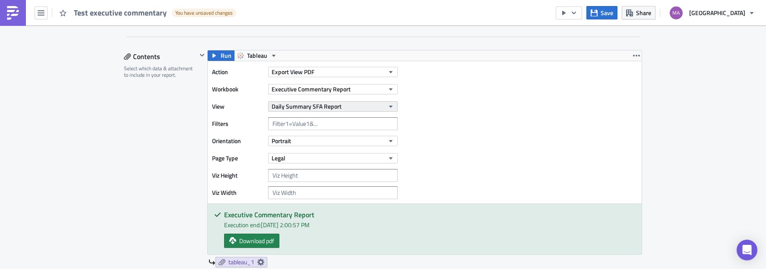
click at [320, 105] on span "Daily Summary SFA Report" at bounding box center [306, 106] width 70 height 9
click at [299, 86] on span "Executive Commentary Report" at bounding box center [310, 89] width 79 height 9
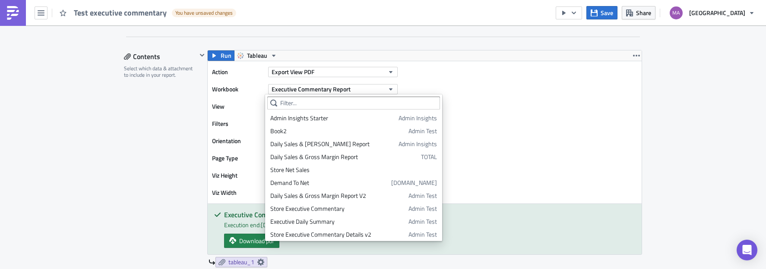
scroll to position [326, 0]
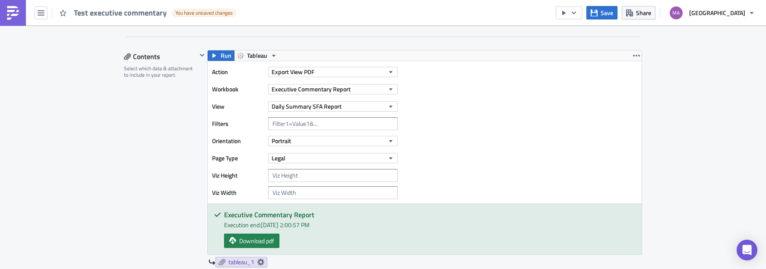
drag, startPoint x: 241, startPoint y: 92, endPoint x: 246, endPoint y: 91, distance: 5.3
click at [241, 92] on label "Workbook" at bounding box center [238, 89] width 52 height 13
click at [290, 70] on span "Export View PDF" at bounding box center [292, 71] width 43 height 9
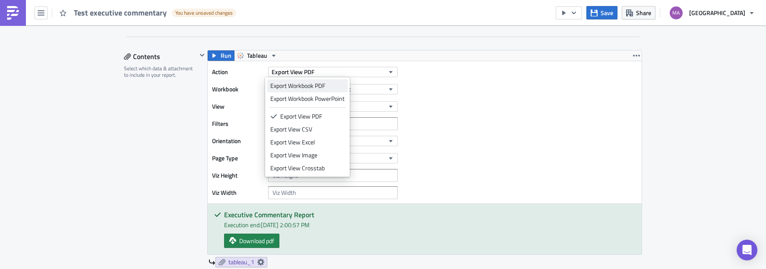
click at [291, 85] on div "Export Workbook PDF" at bounding box center [307, 86] width 74 height 9
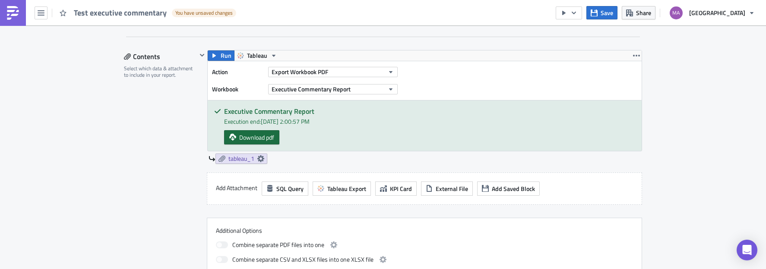
click at [265, 138] on span "Download pdf" at bounding box center [256, 137] width 35 height 9
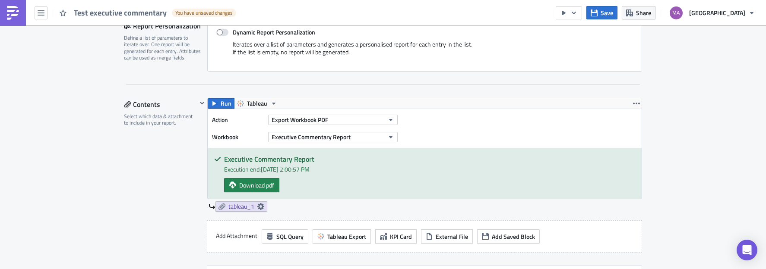
scroll to position [251, 0]
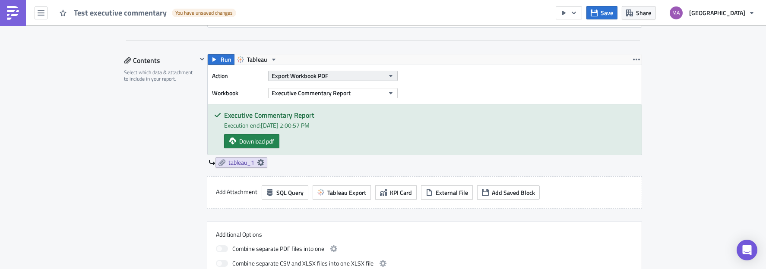
click at [311, 78] on span "Export Workbook PDF" at bounding box center [299, 75] width 57 height 9
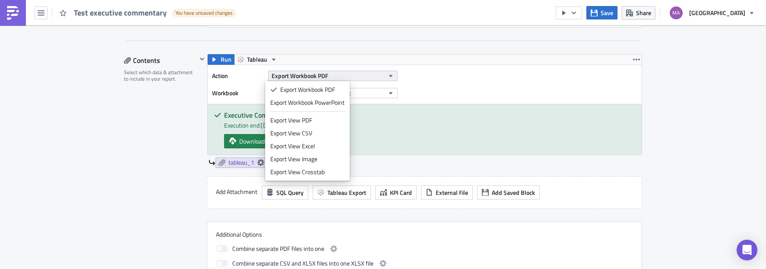
click at [311, 78] on span "Export Workbook PDF" at bounding box center [299, 75] width 57 height 9
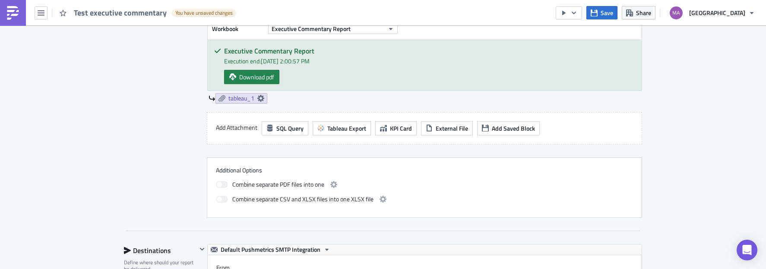
scroll to position [327, 0]
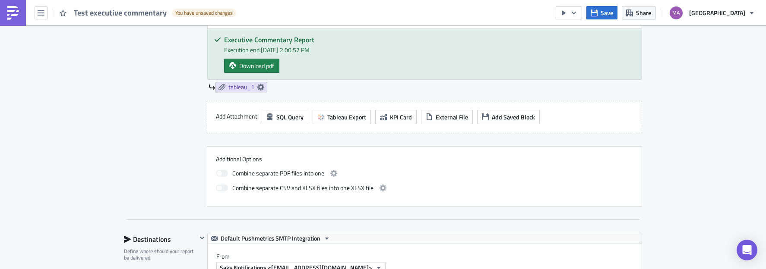
click at [222, 174] on span at bounding box center [222, 173] width 12 height 7
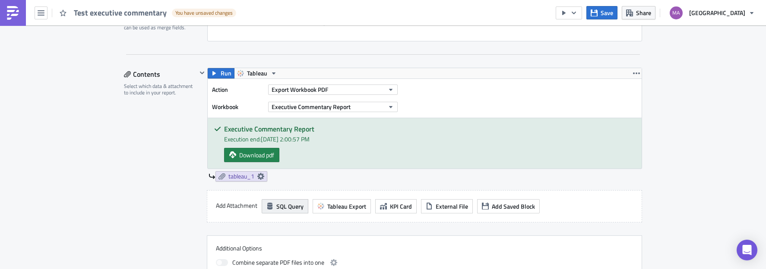
scroll to position [236, 0]
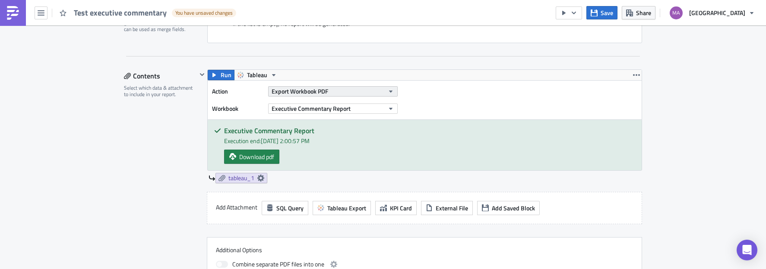
click at [372, 90] on button "Export Workbook PDF" at bounding box center [332, 91] width 129 height 10
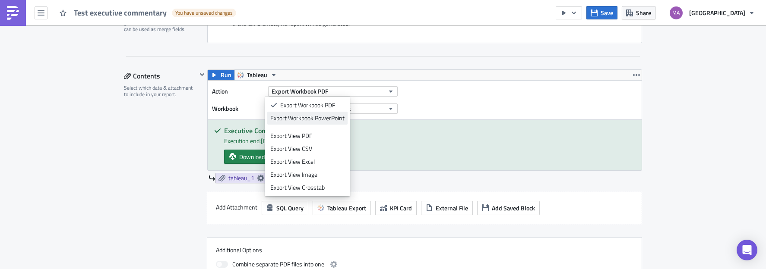
click at [339, 115] on div "Export Workbook PowerPoint" at bounding box center [307, 118] width 74 height 9
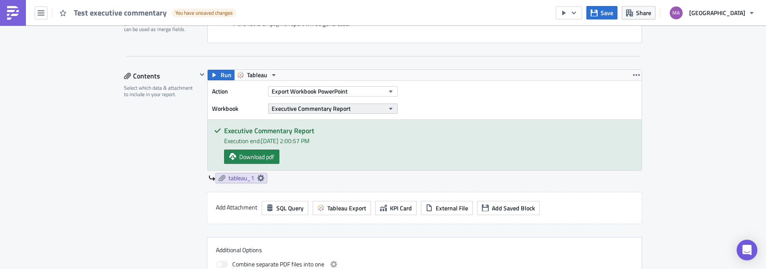
click at [311, 110] on span "Executive Commentary Report" at bounding box center [310, 108] width 79 height 9
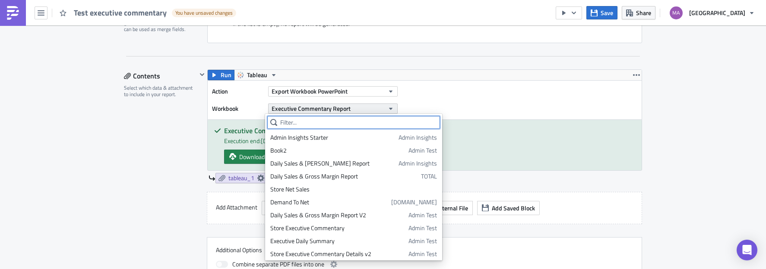
scroll to position [326, 0]
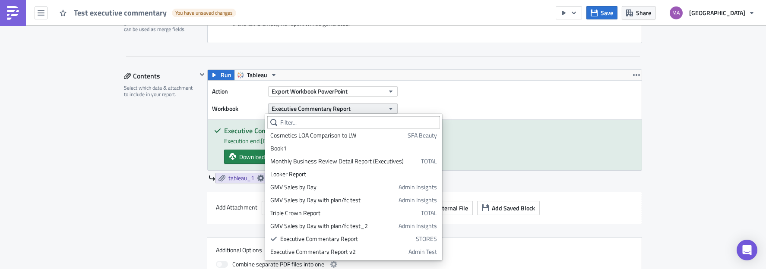
click at [311, 110] on span "Executive Commentary Report" at bounding box center [310, 108] width 79 height 9
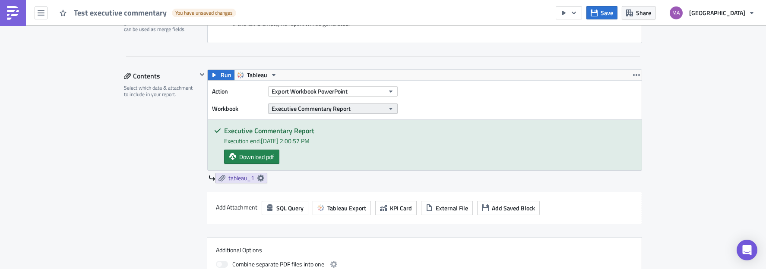
click at [311, 110] on span "Executive Commentary Report" at bounding box center [310, 108] width 79 height 9
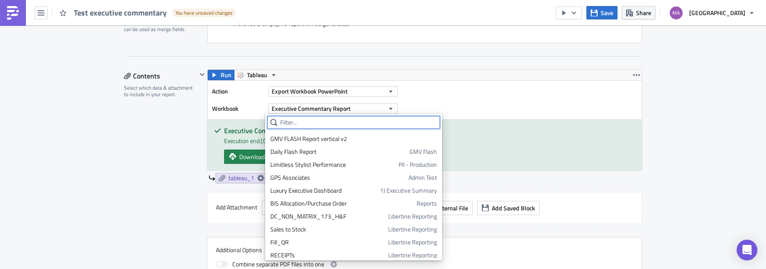
scroll to position [514, 0]
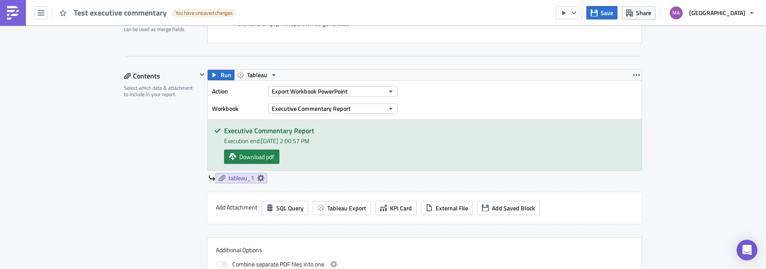
click at [497, 133] on h5 "Executive Commentary Report" at bounding box center [429, 130] width 411 height 7
click at [335, 92] on span "Export Workbook PowerPoint" at bounding box center [309, 91] width 76 height 9
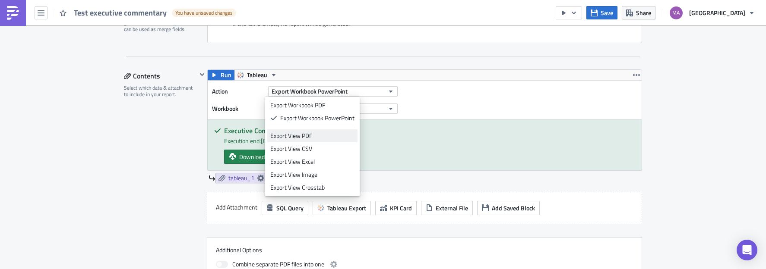
click at [319, 136] on div "Export View PDF" at bounding box center [312, 136] width 84 height 9
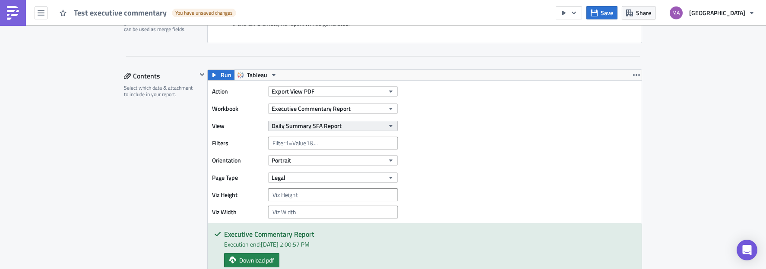
click at [328, 123] on span "Daily Summary SFA Report" at bounding box center [306, 125] width 70 height 9
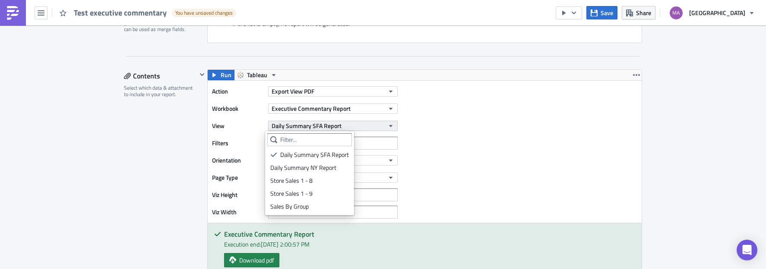
click at [328, 123] on span "Daily Summary SFA Report" at bounding box center [306, 125] width 70 height 9
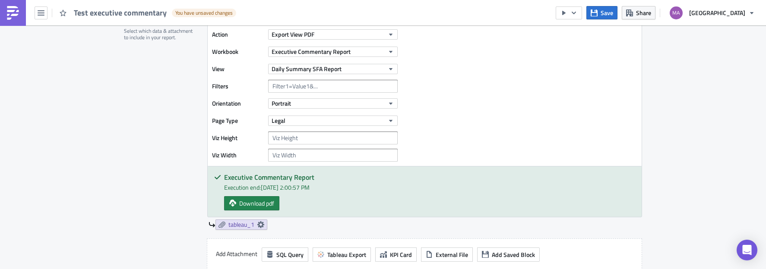
scroll to position [237, 0]
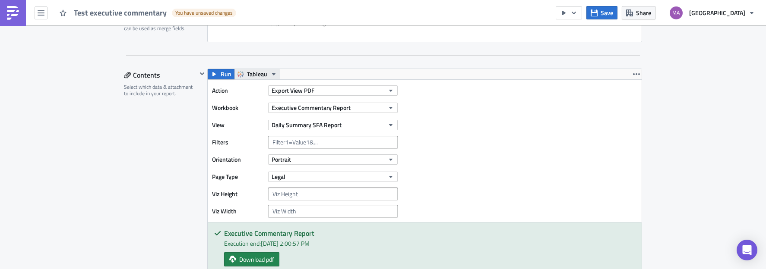
click at [271, 75] on icon "button" at bounding box center [273, 74] width 7 height 7
click at [633, 72] on icon "button" at bounding box center [636, 74] width 7 height 7
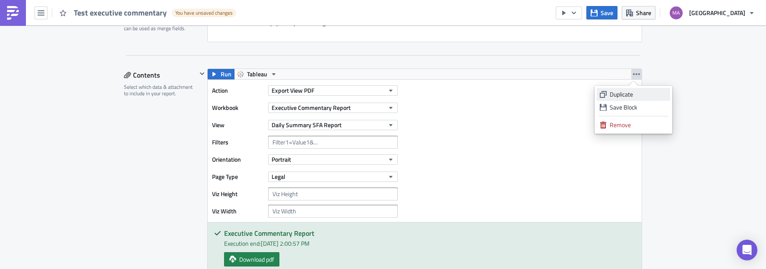
click at [609, 93] on div "Duplicate" at bounding box center [637, 94] width 57 height 9
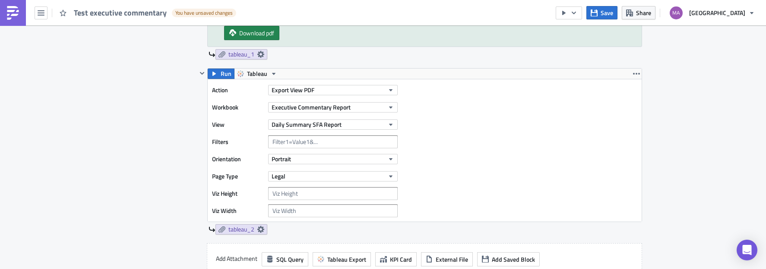
scroll to position [494, 0]
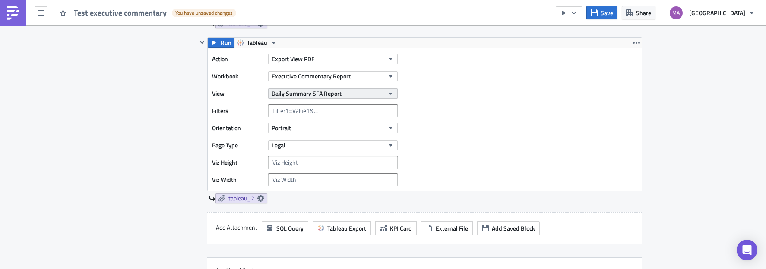
click at [356, 92] on button "Daily Summary SFA Report" at bounding box center [332, 93] width 129 height 10
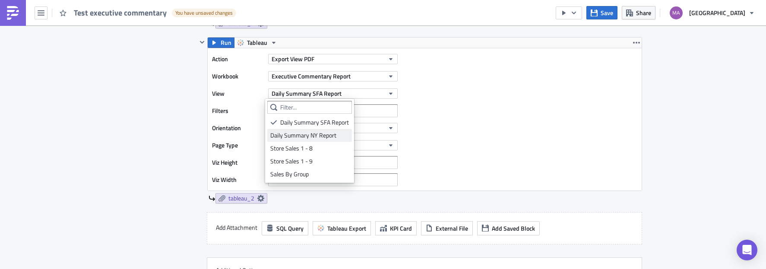
click at [325, 136] on div "Daily Summary NY Report" at bounding box center [309, 135] width 79 height 9
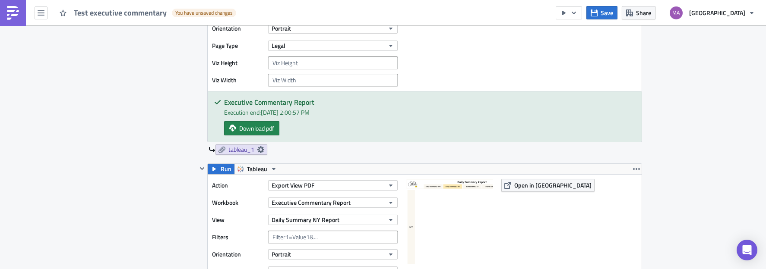
scroll to position [360, 0]
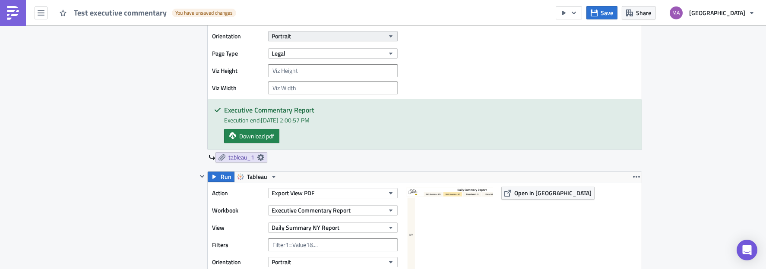
click at [331, 37] on button "Portrait" at bounding box center [332, 36] width 129 height 10
click at [319, 60] on div "Landscape" at bounding box center [306, 63] width 72 height 9
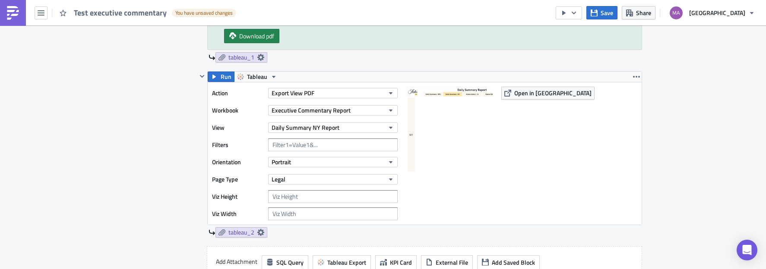
scroll to position [472, 0]
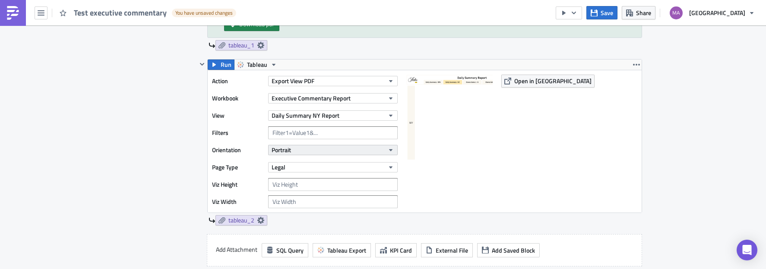
click at [303, 148] on button "Portrait" at bounding box center [332, 150] width 129 height 10
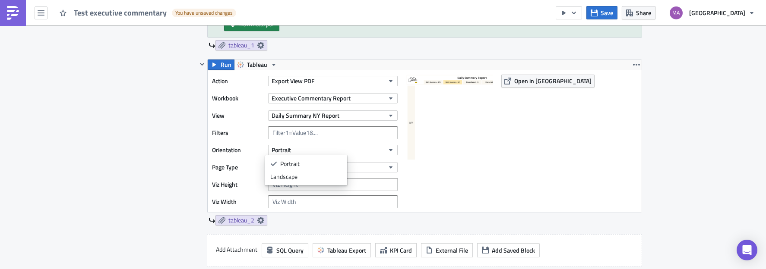
click at [304, 175] on div "Landscape" at bounding box center [306, 177] width 72 height 9
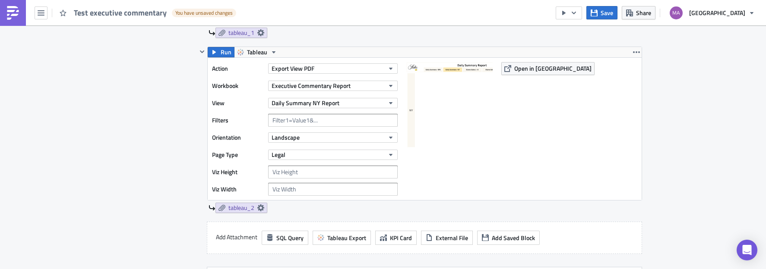
scroll to position [494, 0]
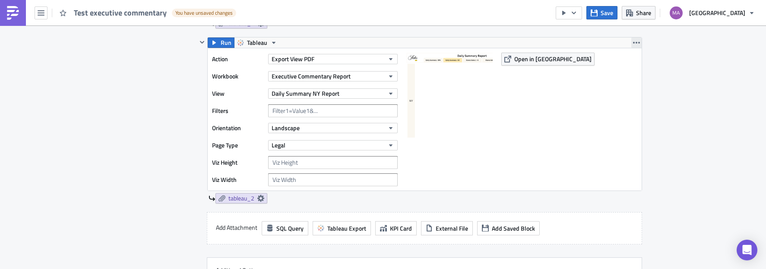
click at [635, 44] on icon "button" at bounding box center [636, 42] width 7 height 7
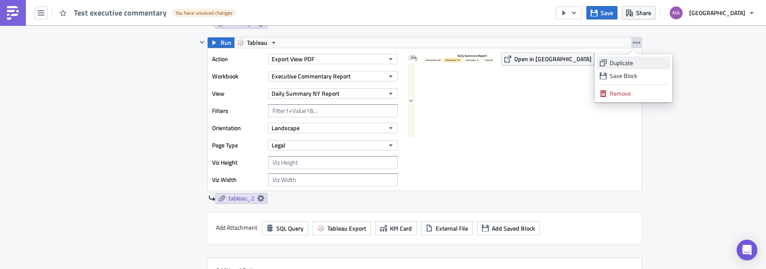
click at [628, 63] on div "Duplicate" at bounding box center [637, 63] width 57 height 9
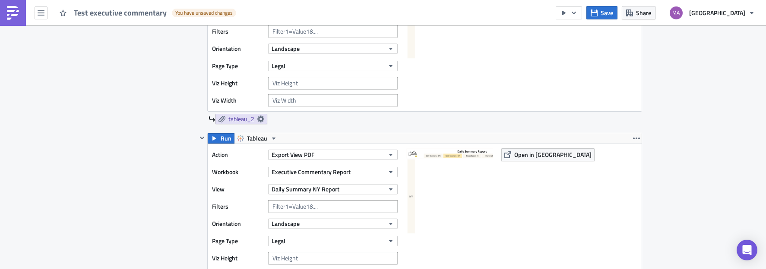
scroll to position [576, 0]
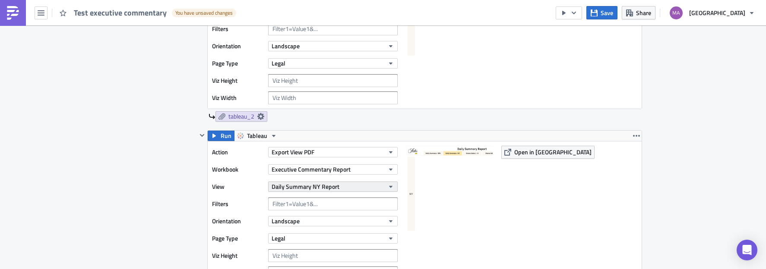
click at [360, 186] on button "Daily Summary NY Report" at bounding box center [332, 187] width 129 height 10
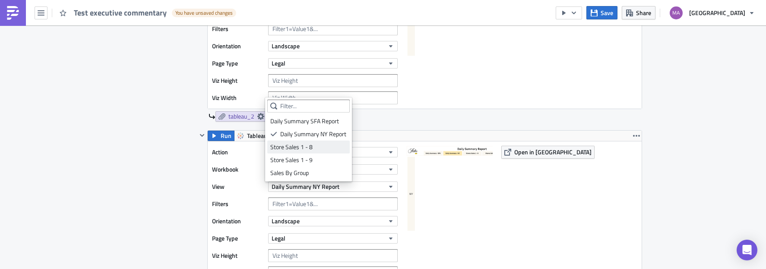
click at [322, 148] on div "Store Sales 1 - 8" at bounding box center [308, 147] width 76 height 9
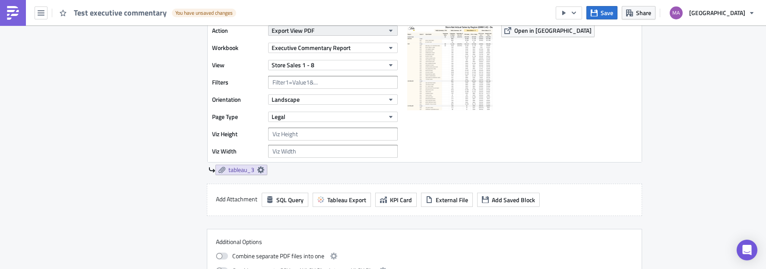
scroll to position [700, 0]
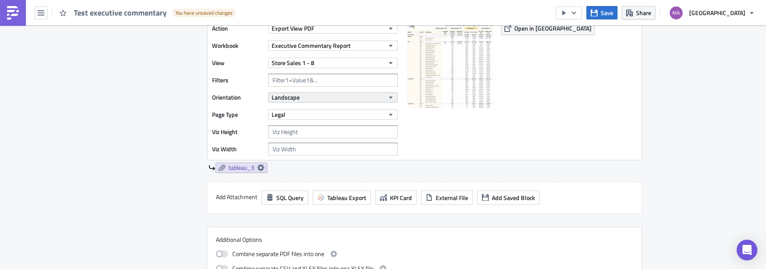
click at [312, 95] on button "Landscape" at bounding box center [332, 97] width 129 height 10
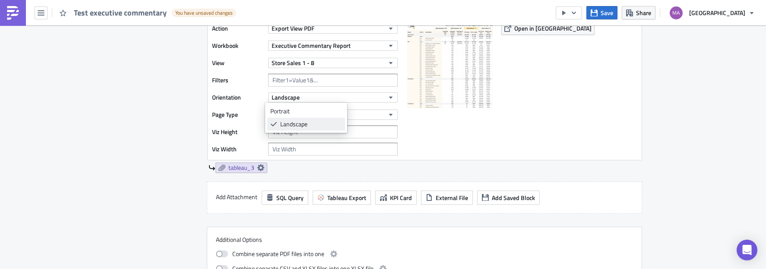
click at [313, 122] on div "Landscape" at bounding box center [311, 124] width 62 height 9
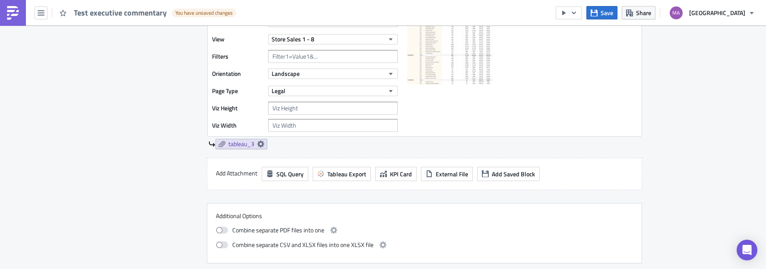
scroll to position [651, 0]
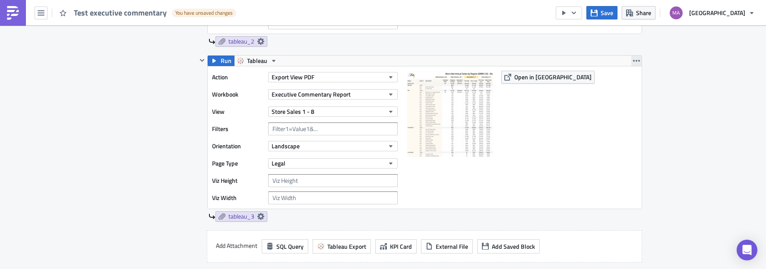
click at [634, 61] on icon "button" at bounding box center [636, 60] width 7 height 7
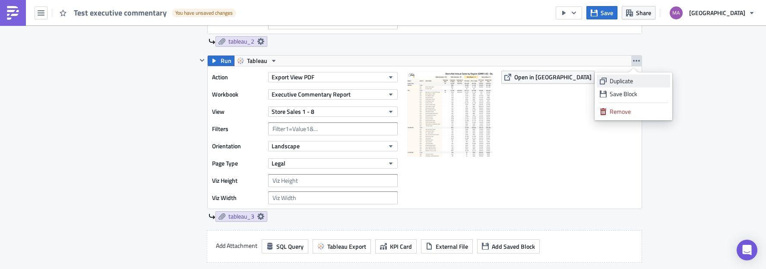
click at [627, 82] on div "Duplicate" at bounding box center [637, 81] width 57 height 9
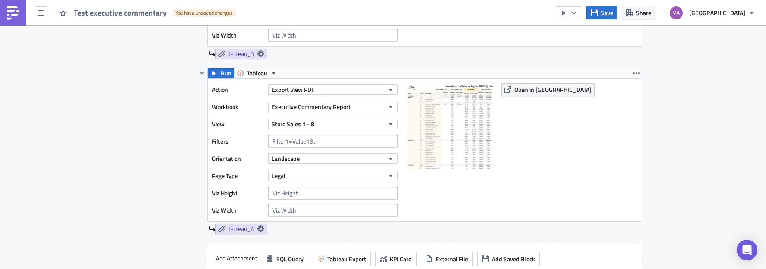
scroll to position [814, 0]
click at [328, 106] on span "Executive Commentary Report" at bounding box center [310, 106] width 79 height 9
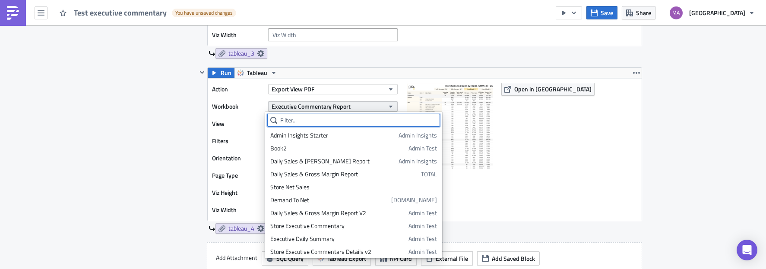
scroll to position [326, 0]
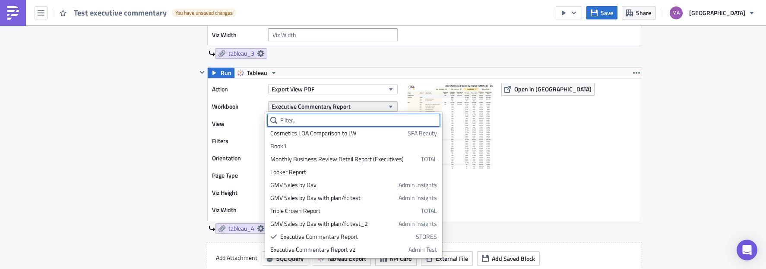
click at [328, 106] on span "Executive Commentary Report" at bounding box center [310, 106] width 79 height 9
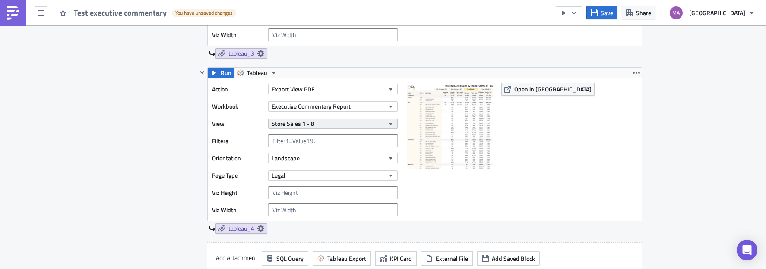
click at [322, 121] on button "Store Sales 1 - 8" at bounding box center [332, 124] width 129 height 10
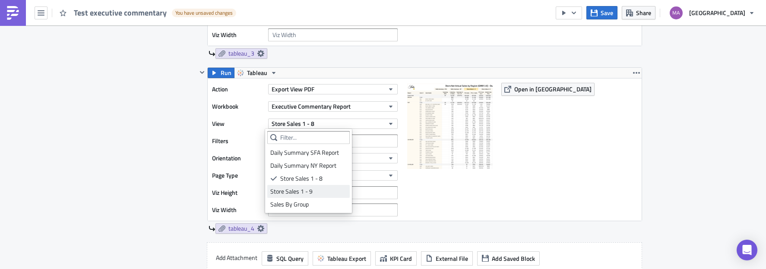
click at [313, 193] on div "Store Sales 1 - 9" at bounding box center [308, 191] width 76 height 9
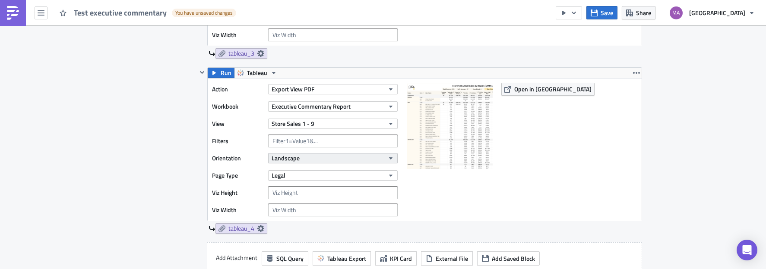
click at [319, 160] on button "Landscape" at bounding box center [332, 158] width 129 height 10
click at [470, 191] on div at bounding box center [449, 150] width 86 height 134
click at [638, 73] on div "Execution Log Edit " Test executive commentary " Draft Settings Configure the b…" at bounding box center [382, 63] width 535 height 1704
click at [634, 73] on icon "button" at bounding box center [636, 73] width 7 height 2
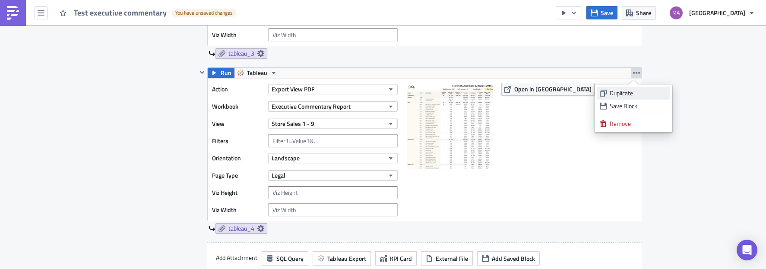
click at [623, 90] on div "Duplicate" at bounding box center [637, 93] width 57 height 9
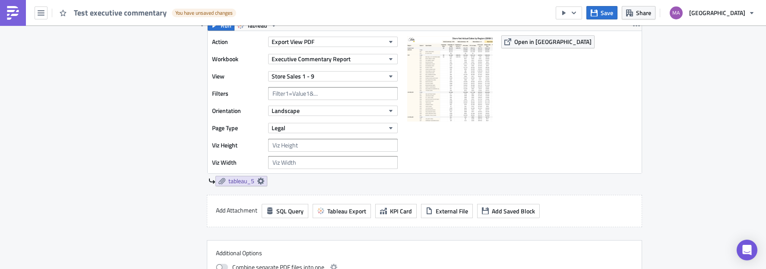
scroll to position [1035, 0]
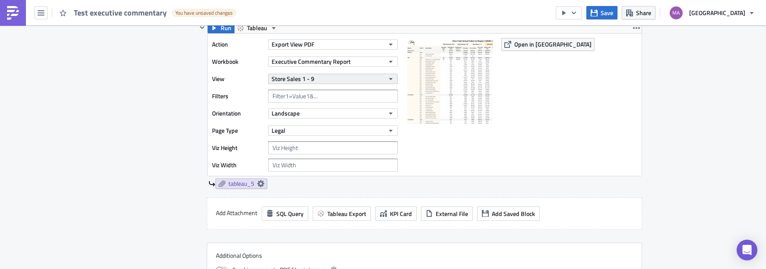
click at [354, 80] on button "Store Sales 1 - 9" at bounding box center [332, 79] width 129 height 10
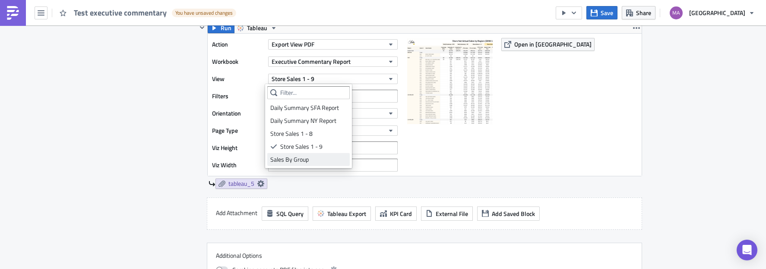
click at [306, 162] on div "Sales By Group" at bounding box center [308, 159] width 76 height 9
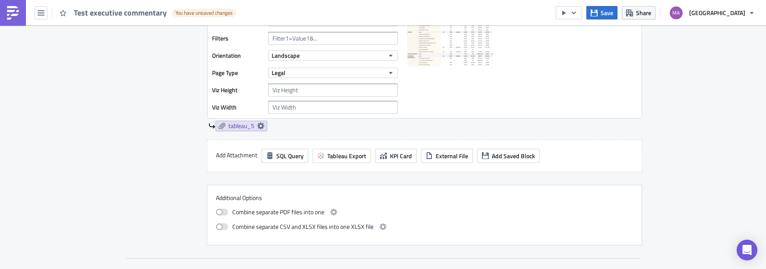
scroll to position [1105, 0]
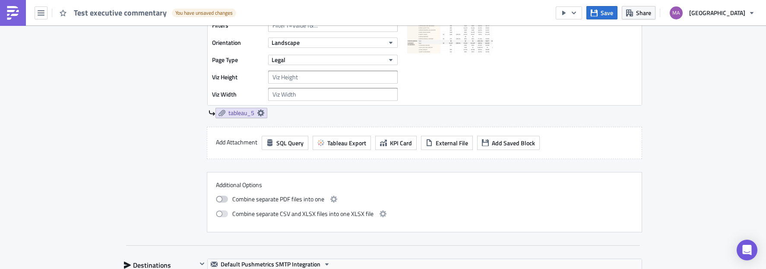
click at [218, 201] on span at bounding box center [222, 199] width 12 height 7
click at [218, 201] on input "checkbox" at bounding box center [221, 199] width 6 height 6
checkbox input "true"
click at [230, 113] on span "tableau_5" at bounding box center [241, 113] width 26 height 8
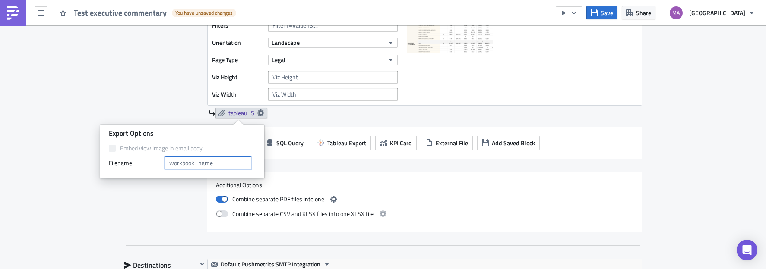
click at [208, 166] on input "text" at bounding box center [208, 163] width 86 height 13
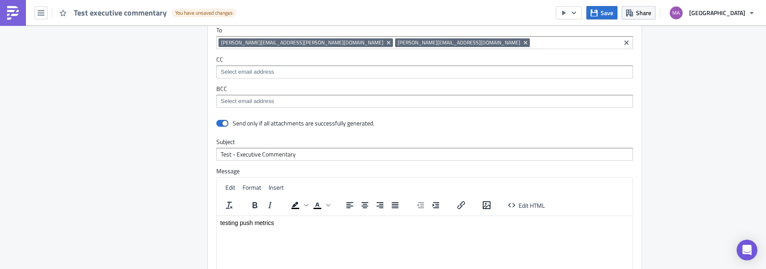
scroll to position [1634, 0]
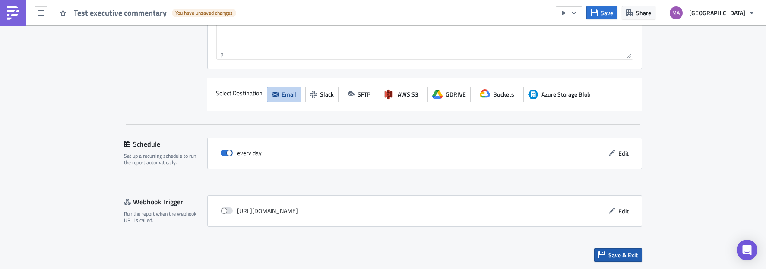
click at [602, 256] on button "Save & Exit" at bounding box center [618, 255] width 48 height 13
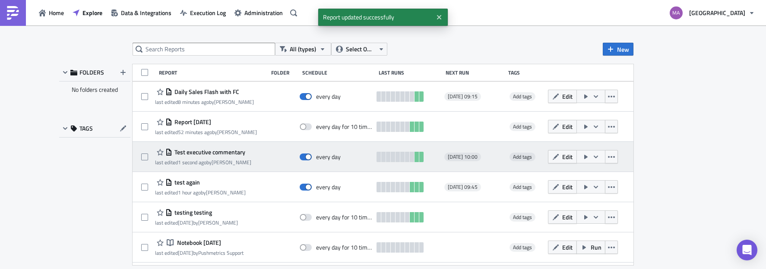
click at [582, 157] on icon "button" at bounding box center [585, 157] width 7 height 7
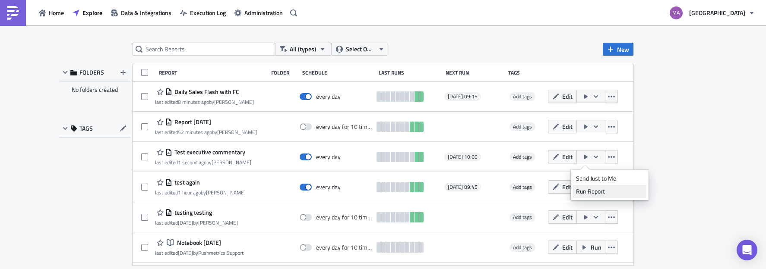
click at [584, 193] on div "Run Report" at bounding box center [609, 191] width 67 height 9
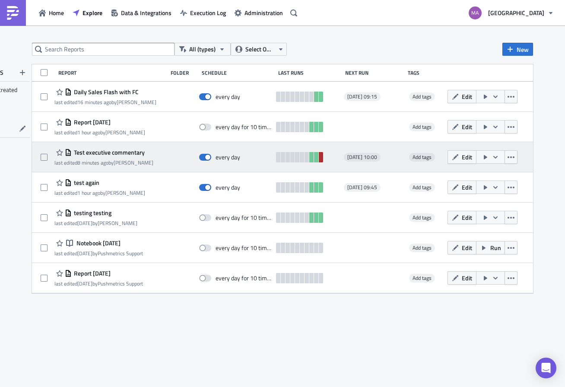
click at [319, 159] on link at bounding box center [321, 157] width 4 height 10
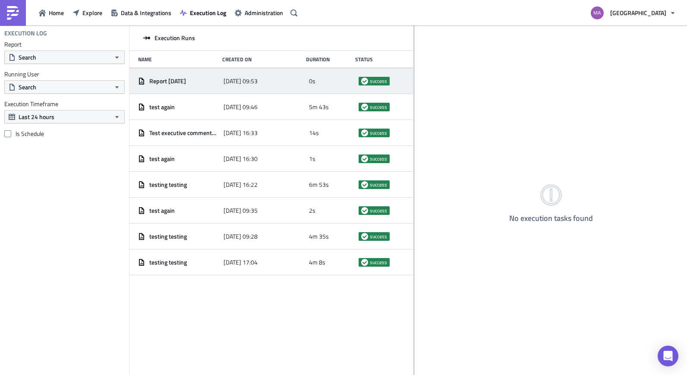
drag, startPoint x: 241, startPoint y: 77, endPoint x: 410, endPoint y: 85, distance: 169.9
click at [414, 86] on div at bounding box center [414, 200] width 1 height 351
click at [290, 79] on div "[DATE] 09:53" at bounding box center [263, 81] width 81 height 16
click at [257, 81] on span "[DATE] 09:53" at bounding box center [240, 81] width 34 height 8
click at [183, 81] on span "Report [DATE]" at bounding box center [167, 81] width 37 height 8
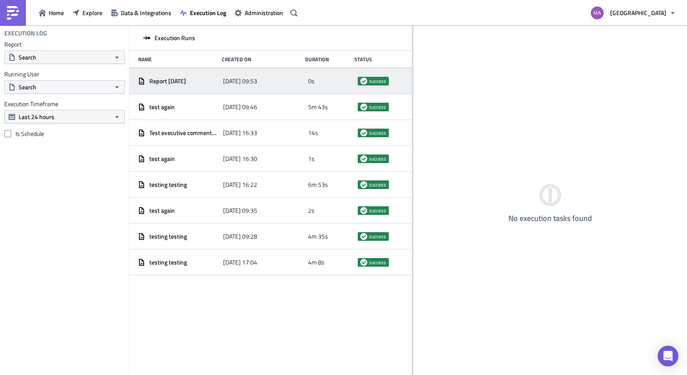
click at [183, 82] on span "Report [DATE]" at bounding box center [167, 81] width 37 height 8
click at [196, 17] on button "Execution Log" at bounding box center [203, 12] width 55 height 13
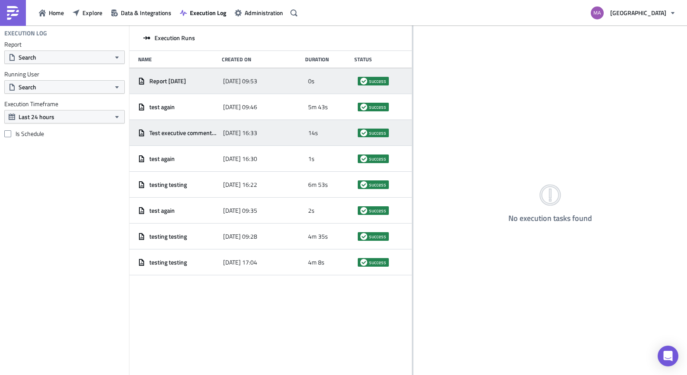
click at [234, 123] on div "Test executive commentary [DATE] 16:33 14s success" at bounding box center [270, 133] width 282 height 26
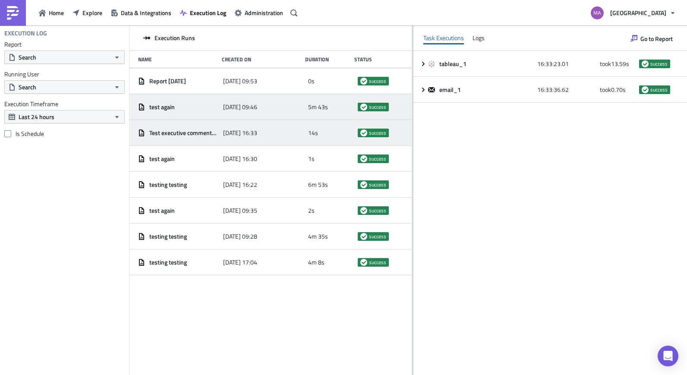
click at [230, 111] on div "[DATE] 09:46" at bounding box center [263, 107] width 81 height 16
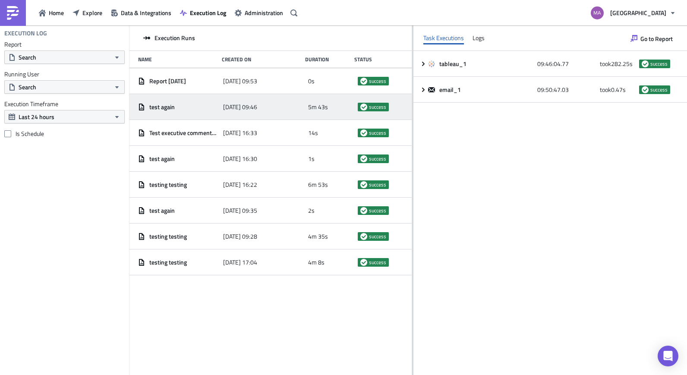
click at [225, 95] on div "test again [DATE] 09:46 5m 43s success" at bounding box center [270, 107] width 282 height 26
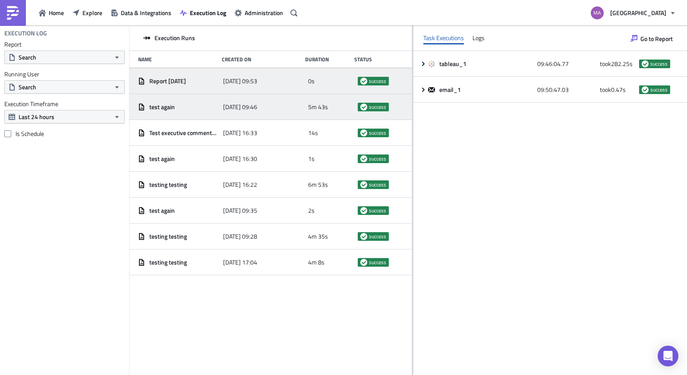
click at [224, 86] on div "[DATE] 09:53" at bounding box center [263, 81] width 81 height 16
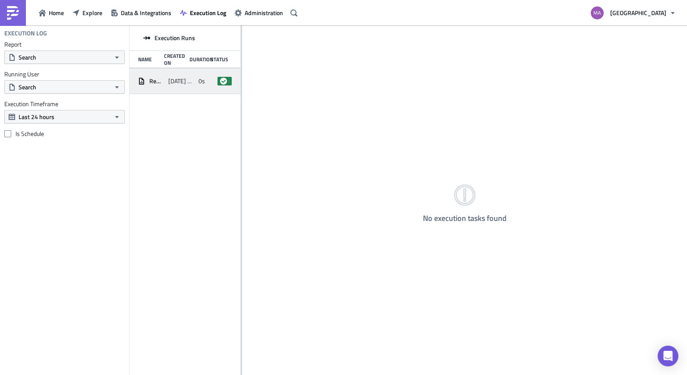
click at [186, 79] on span "2025-08-18 09:56" at bounding box center [181, 81] width 26 height 8
